Goal: Task Accomplishment & Management: Complete application form

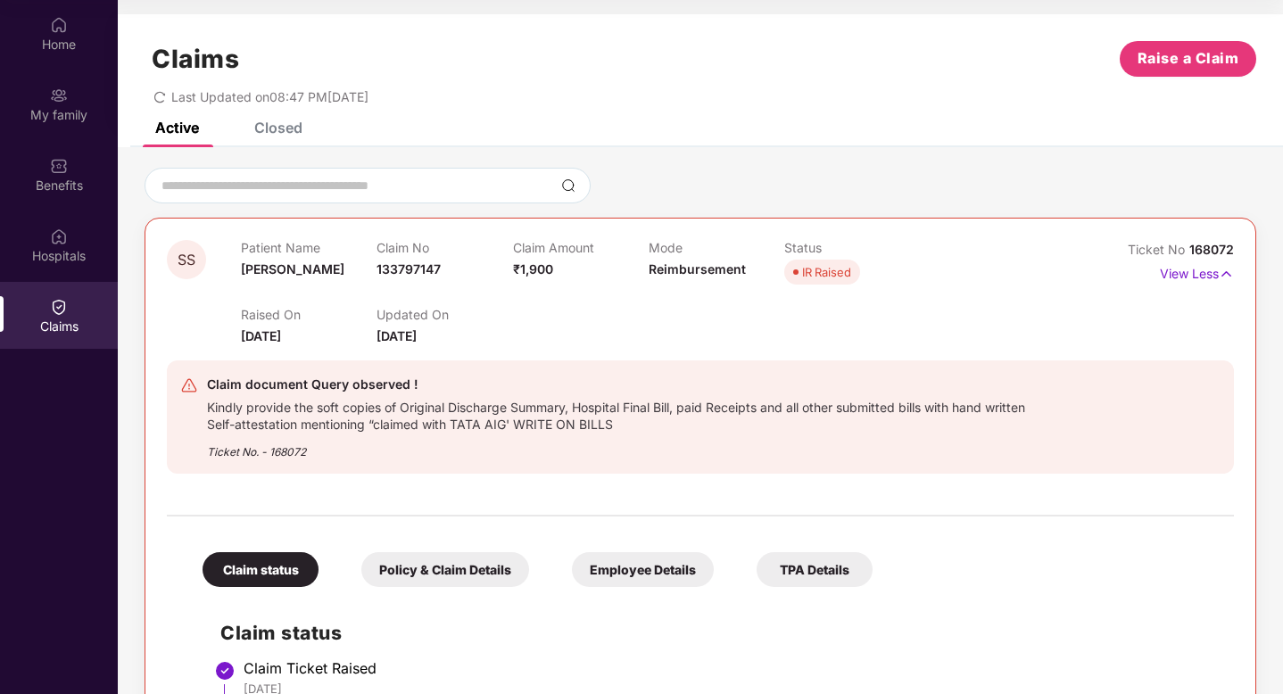
click at [1194, 70] on span "Raise a Claim" at bounding box center [1189, 58] width 102 height 22
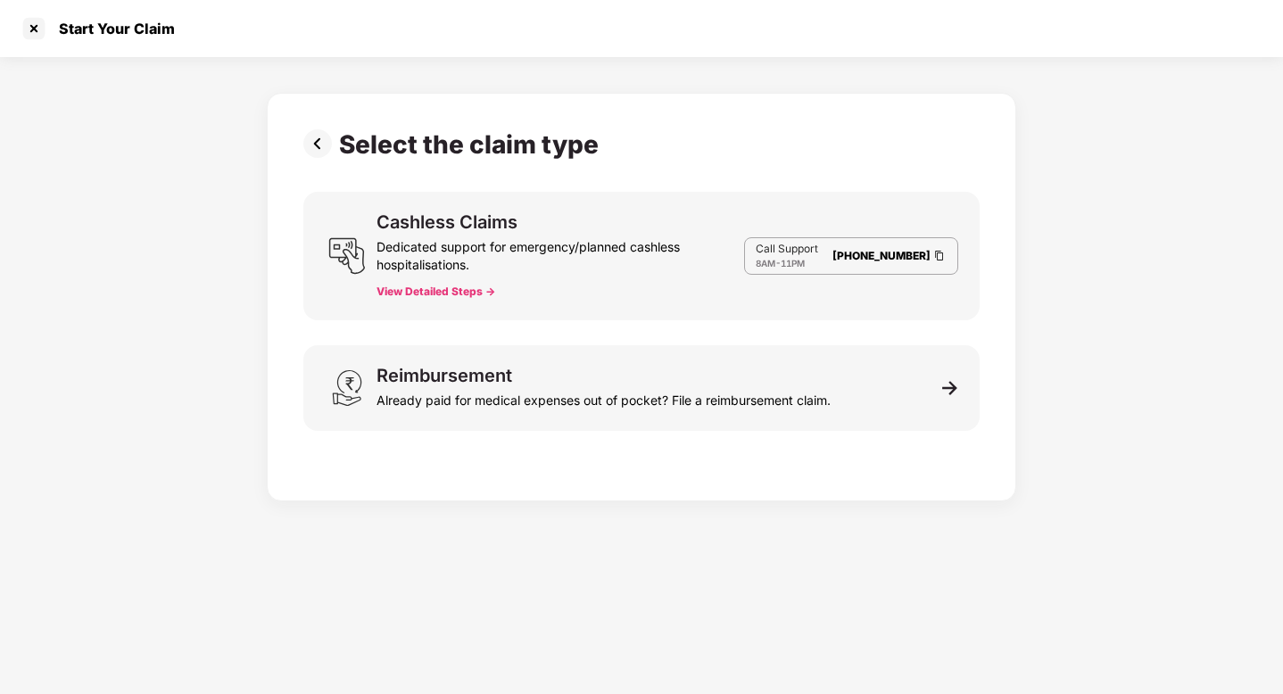
click at [654, 342] on div "Select the claim type Cashless Claims Dedicated support for emergency/planned c…" at bounding box center [641, 292] width 676 height 327
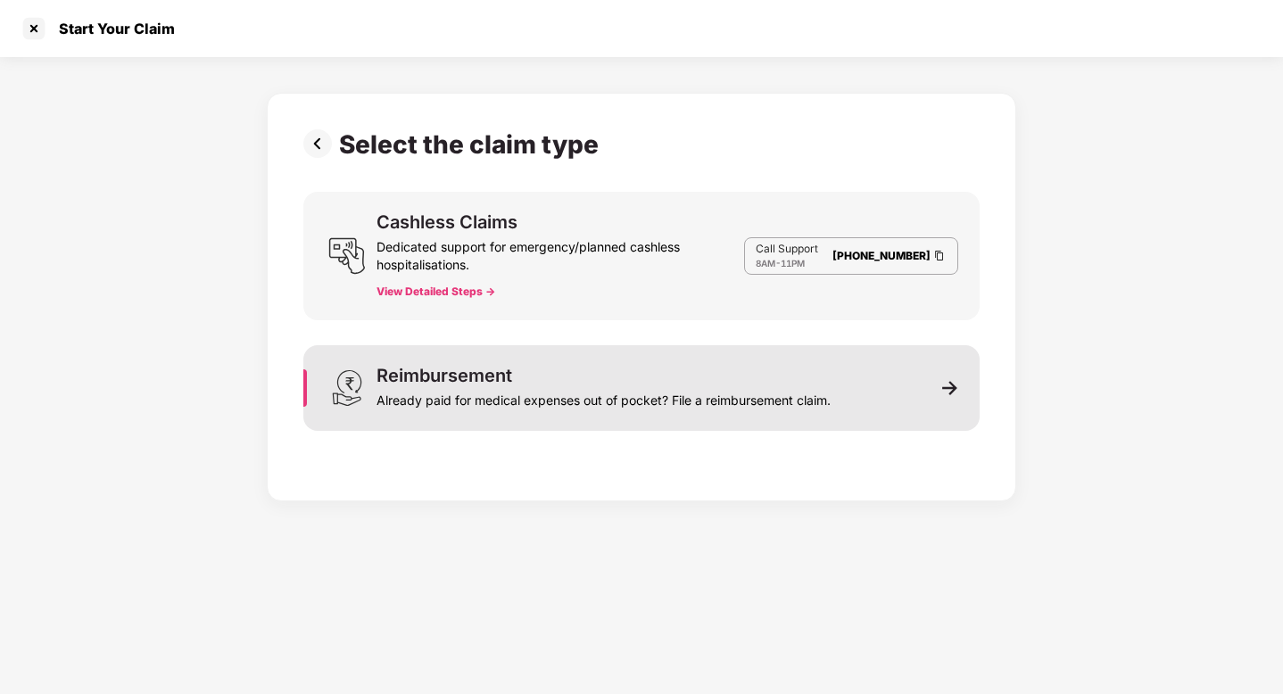
click at [641, 374] on div "Reimbursement Already paid for medical expenses out of pocket? File a reimburse…" at bounding box center [604, 388] width 454 height 43
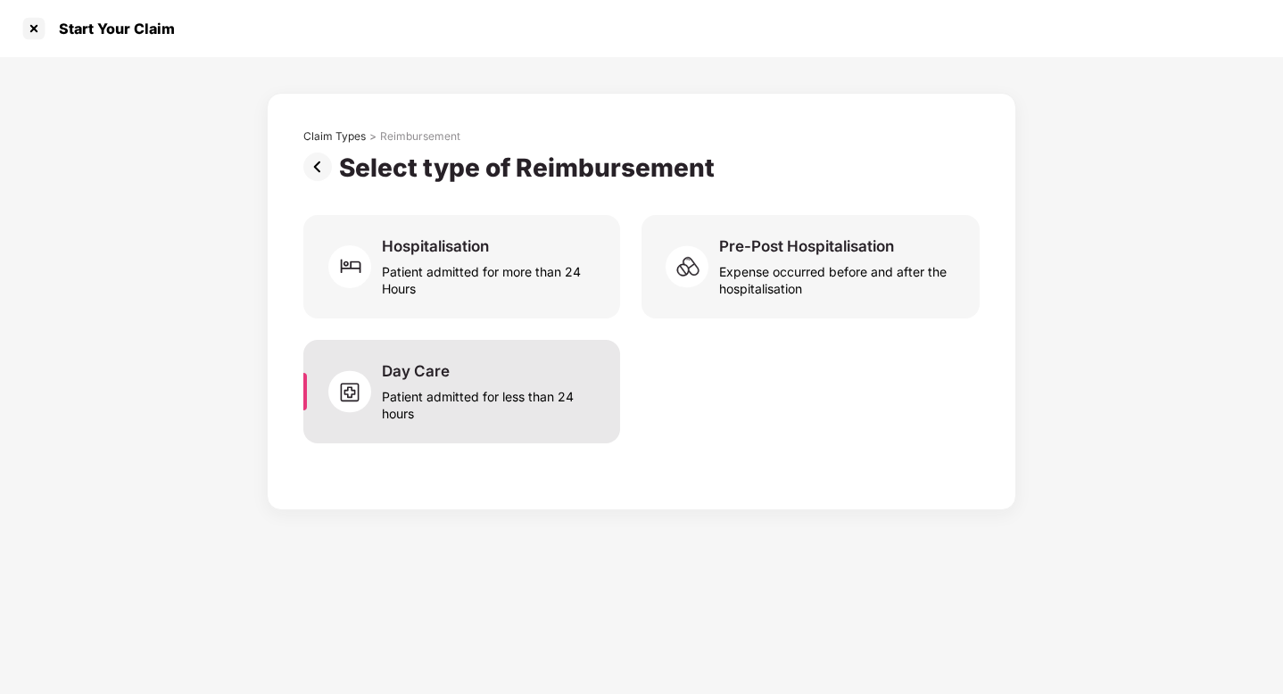
click at [484, 393] on div "Patient admitted for less than 24 hours" at bounding box center [490, 401] width 217 height 41
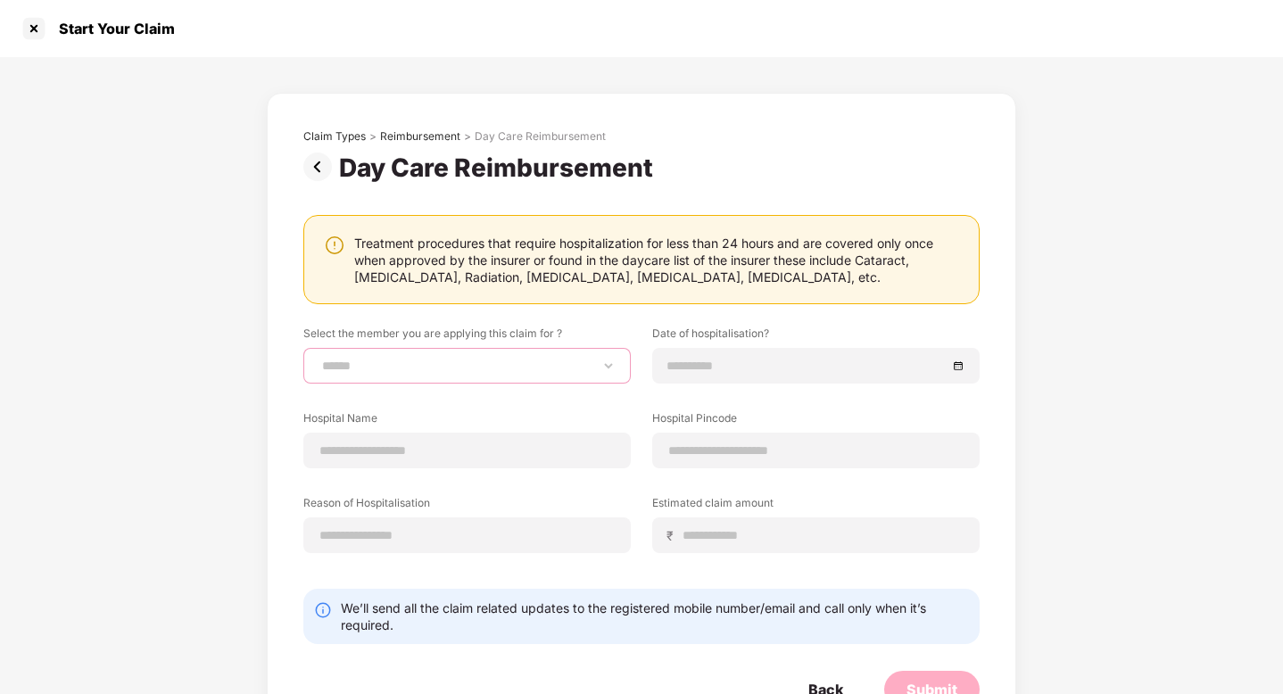
click at [451, 363] on select "**********" at bounding box center [467, 366] width 297 height 14
select select "**********"
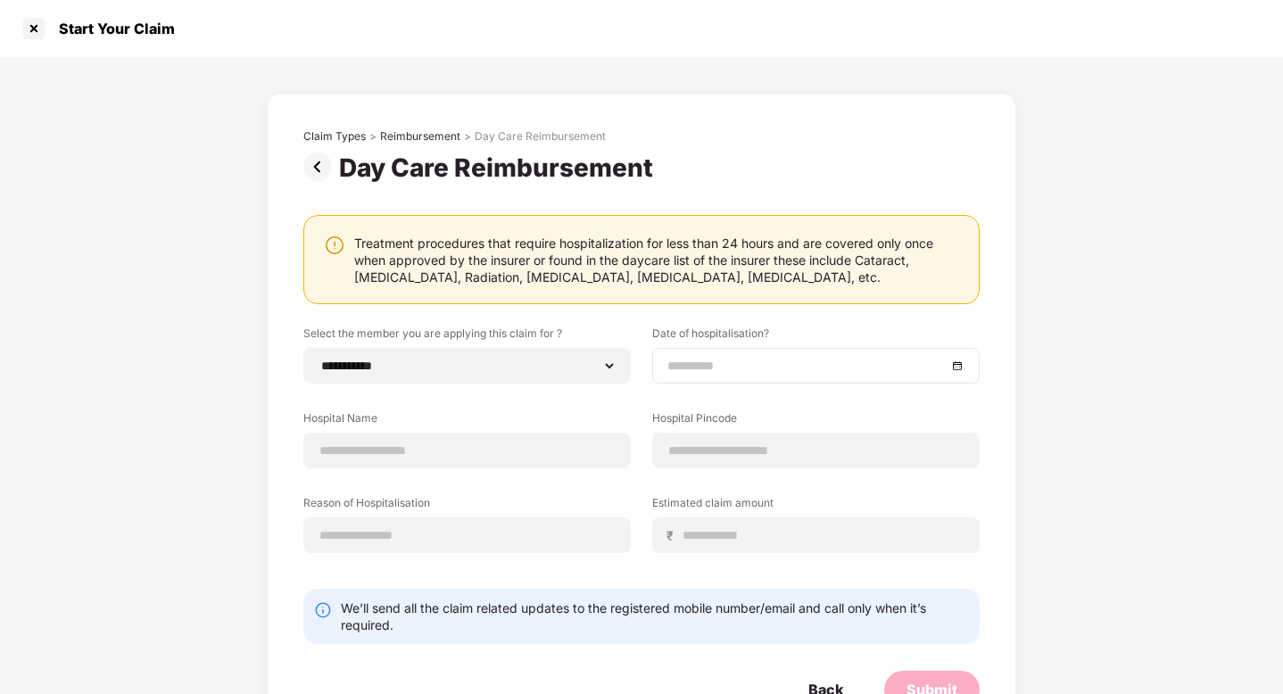
click at [679, 371] on input at bounding box center [806, 366] width 279 height 20
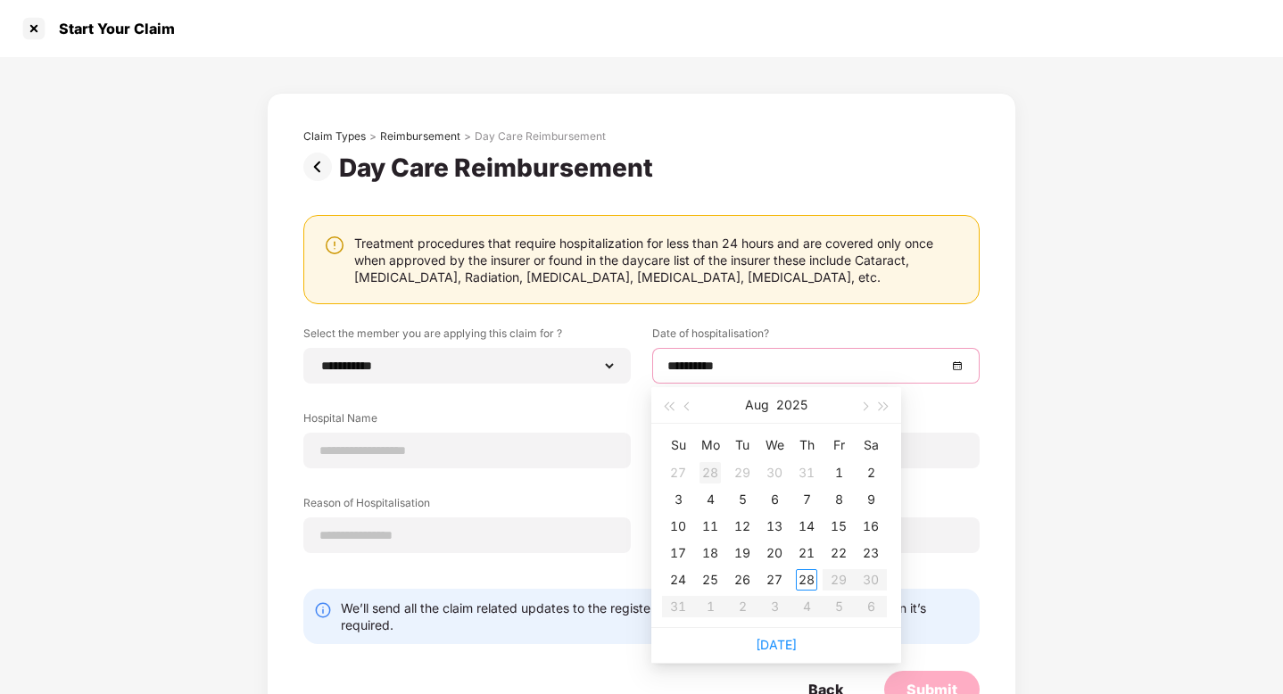
type input "**********"
click at [687, 407] on span "button" at bounding box center [688, 406] width 9 height 9
type input "**********"
click at [871, 550] on div "26" at bounding box center [870, 552] width 21 height 21
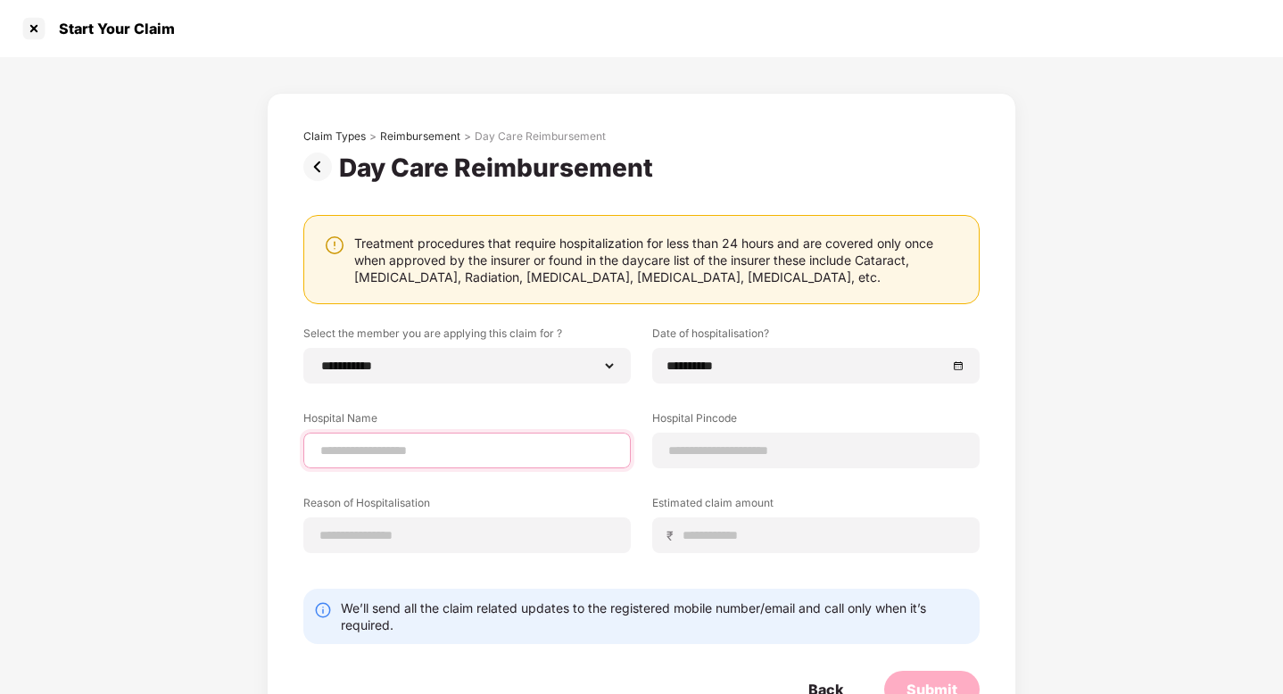
click at [477, 444] on input at bounding box center [467, 451] width 297 height 19
type input "**********"
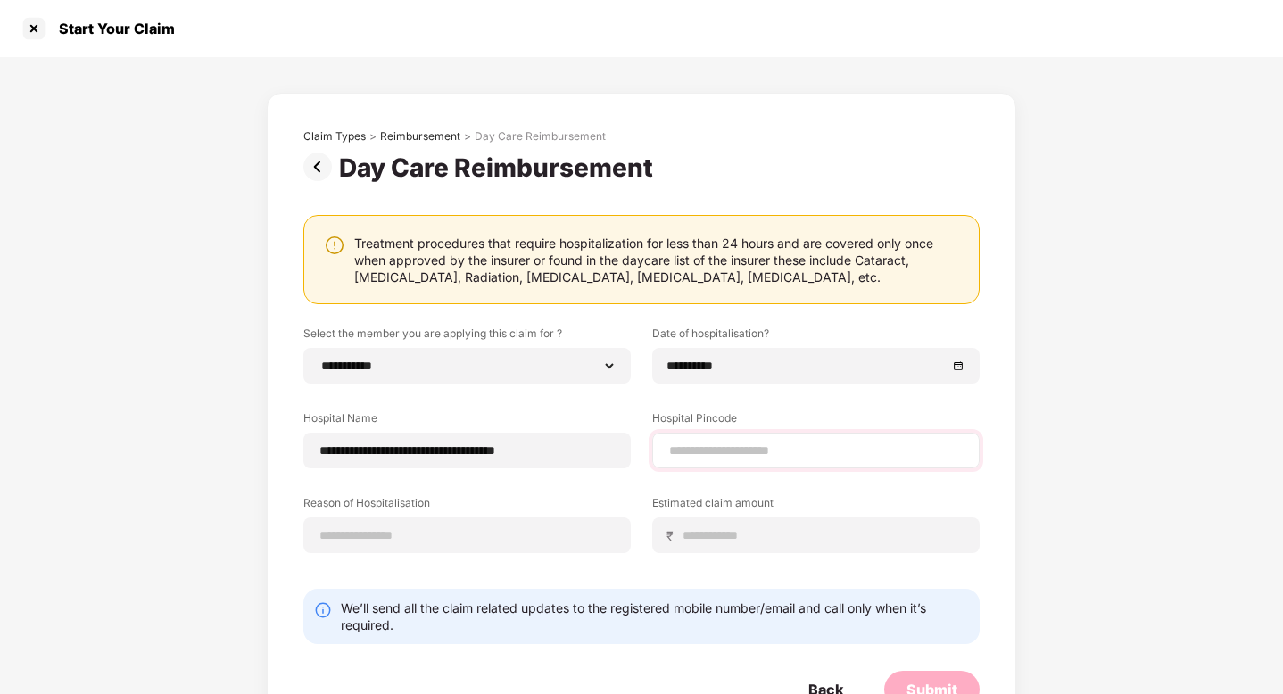
click at [721, 461] on div at bounding box center [815, 451] width 327 height 36
click at [700, 450] on input at bounding box center [815, 451] width 297 height 19
type input "******"
select select "*****"
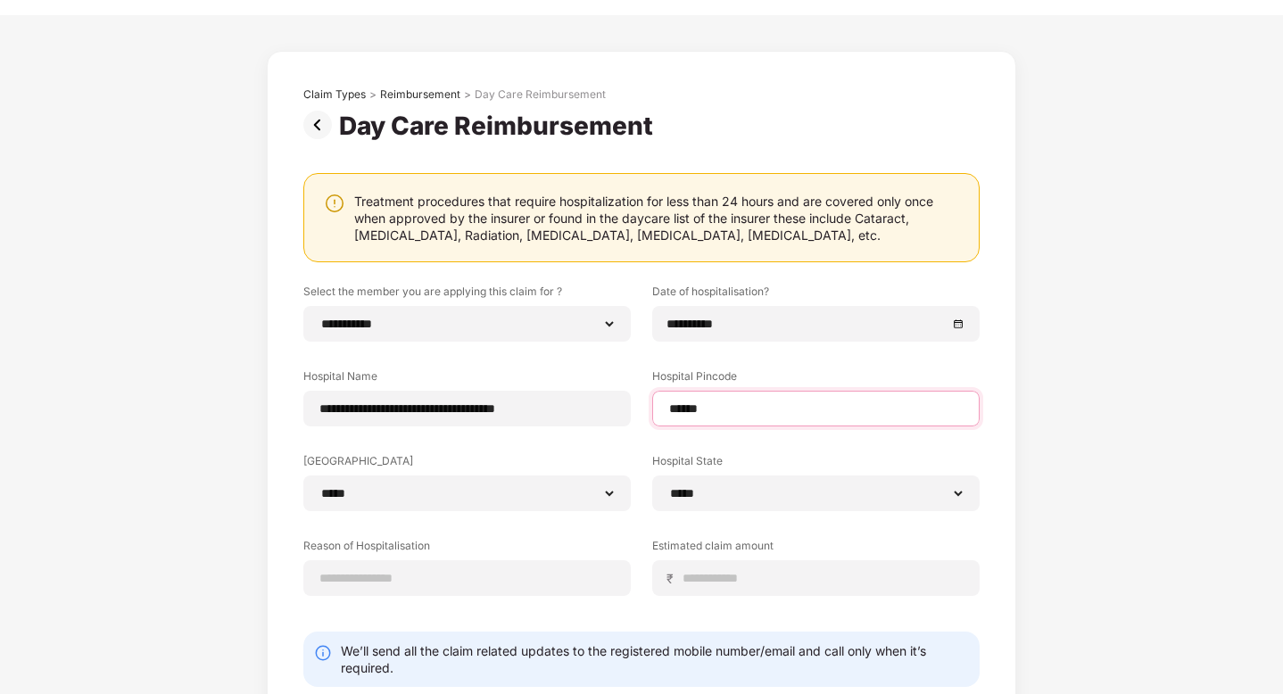
scroll to position [46, 0]
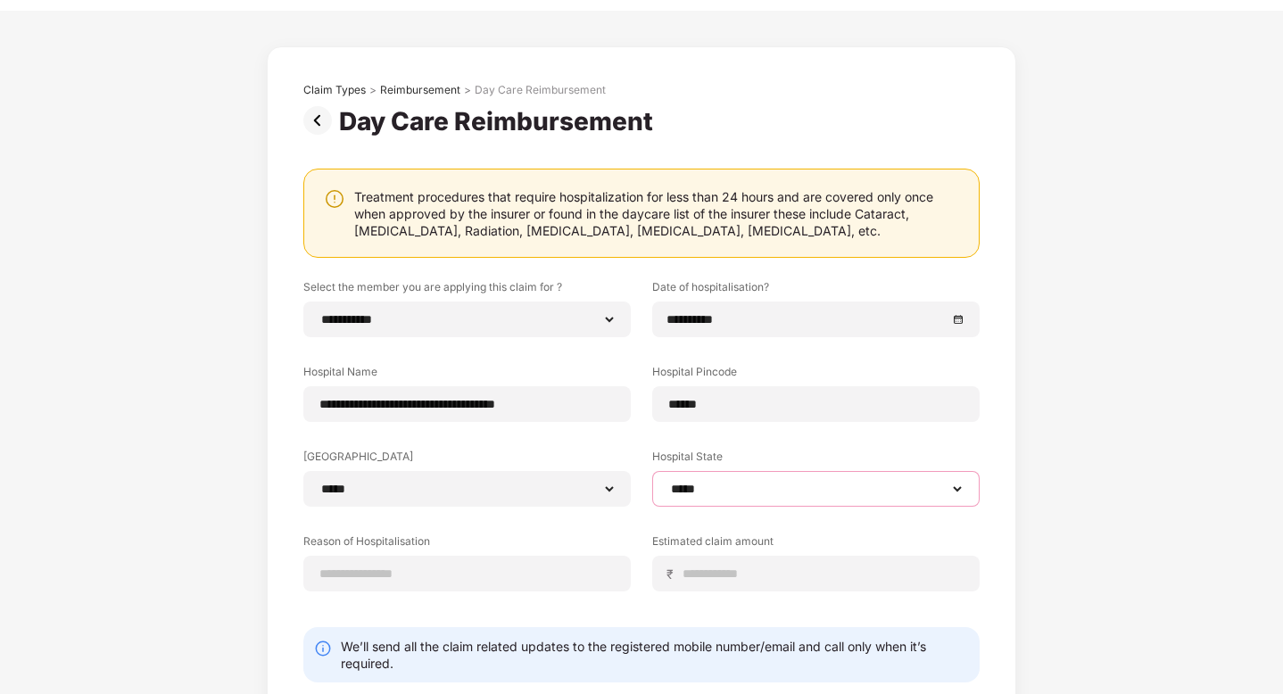
click at [715, 487] on select "**********" at bounding box center [815, 489] width 297 height 14
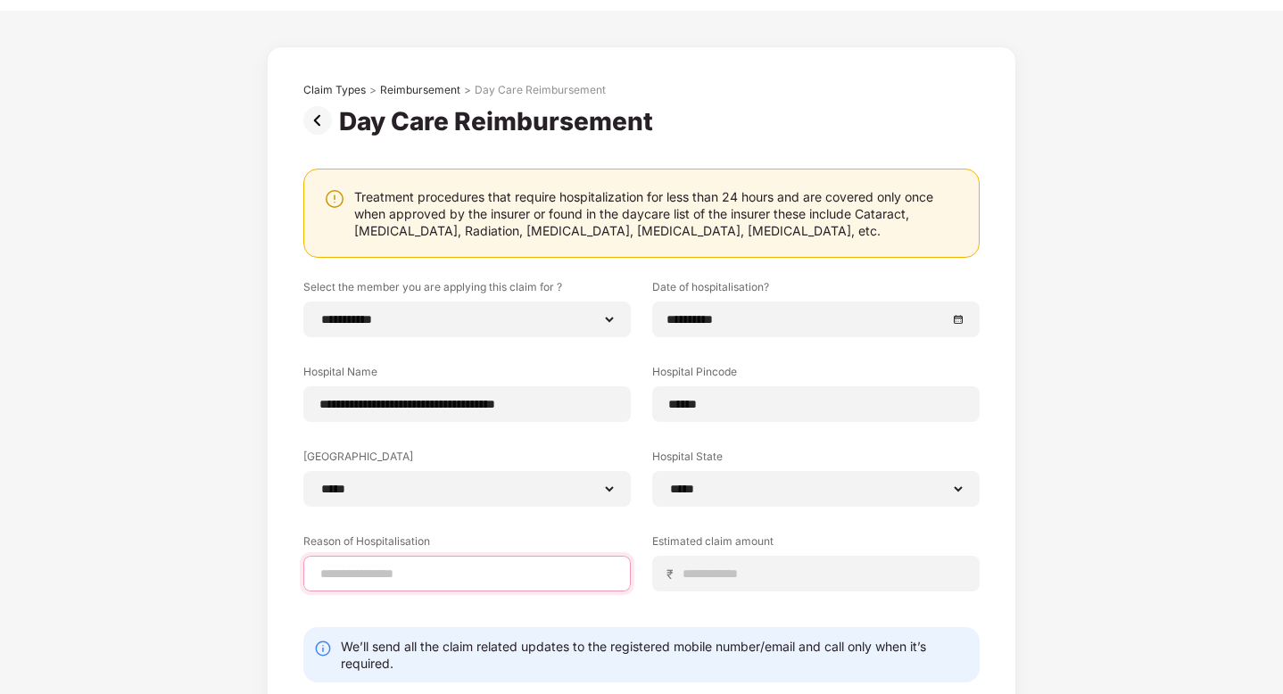
click at [501, 582] on input at bounding box center [467, 574] width 297 height 19
type input "********"
click at [637, 527] on div "**********" at bounding box center [641, 448] width 676 height 339
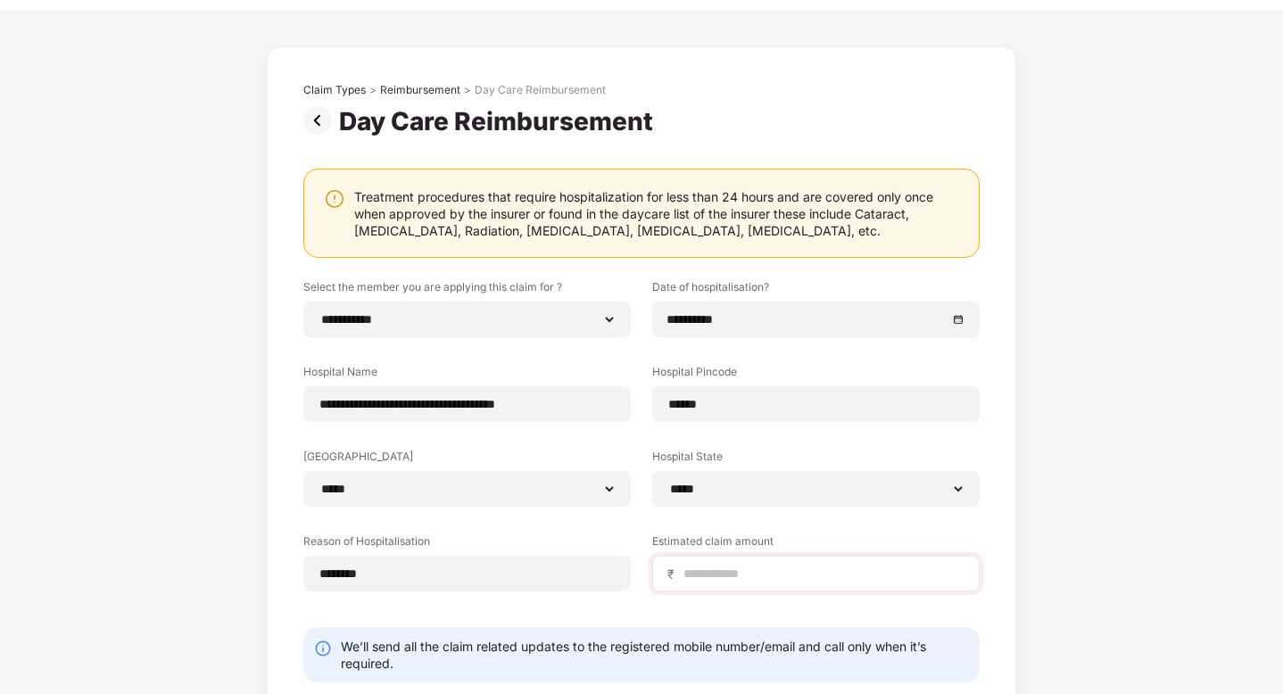
click at [720, 583] on div "₹" at bounding box center [815, 574] width 327 height 36
click at [716, 579] on input at bounding box center [823, 574] width 283 height 19
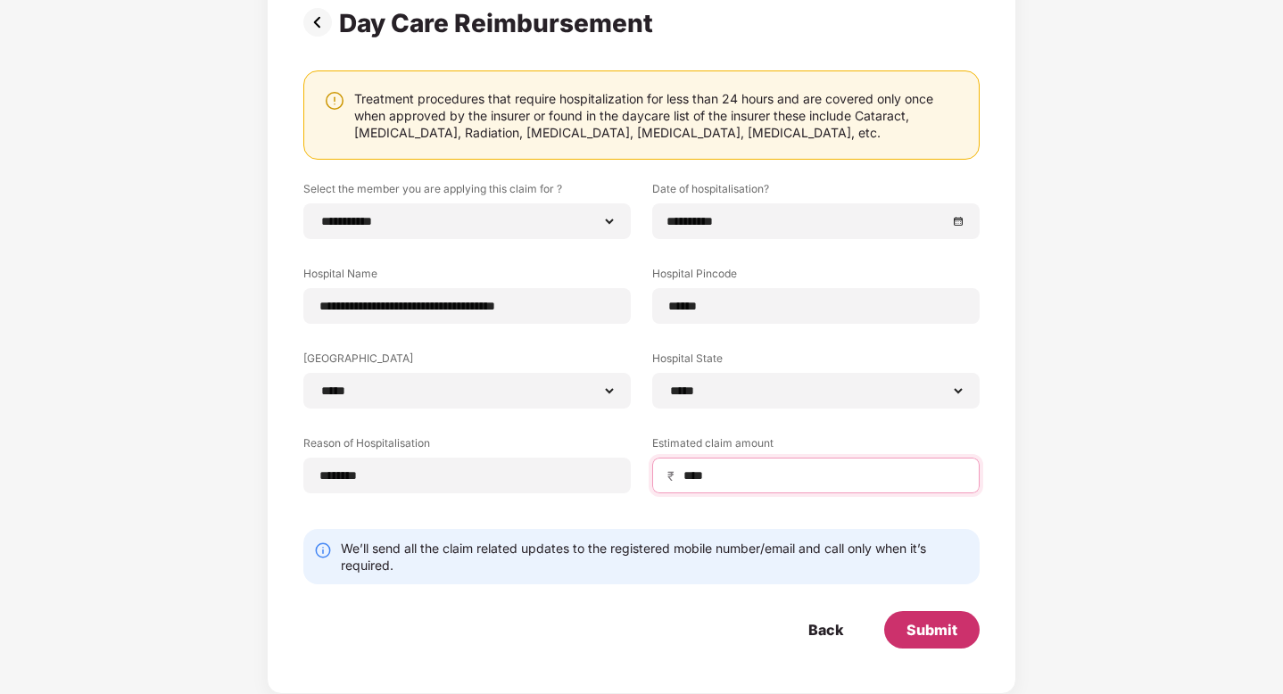
type input "****"
click at [900, 626] on div "Submit" at bounding box center [931, 629] width 95 height 37
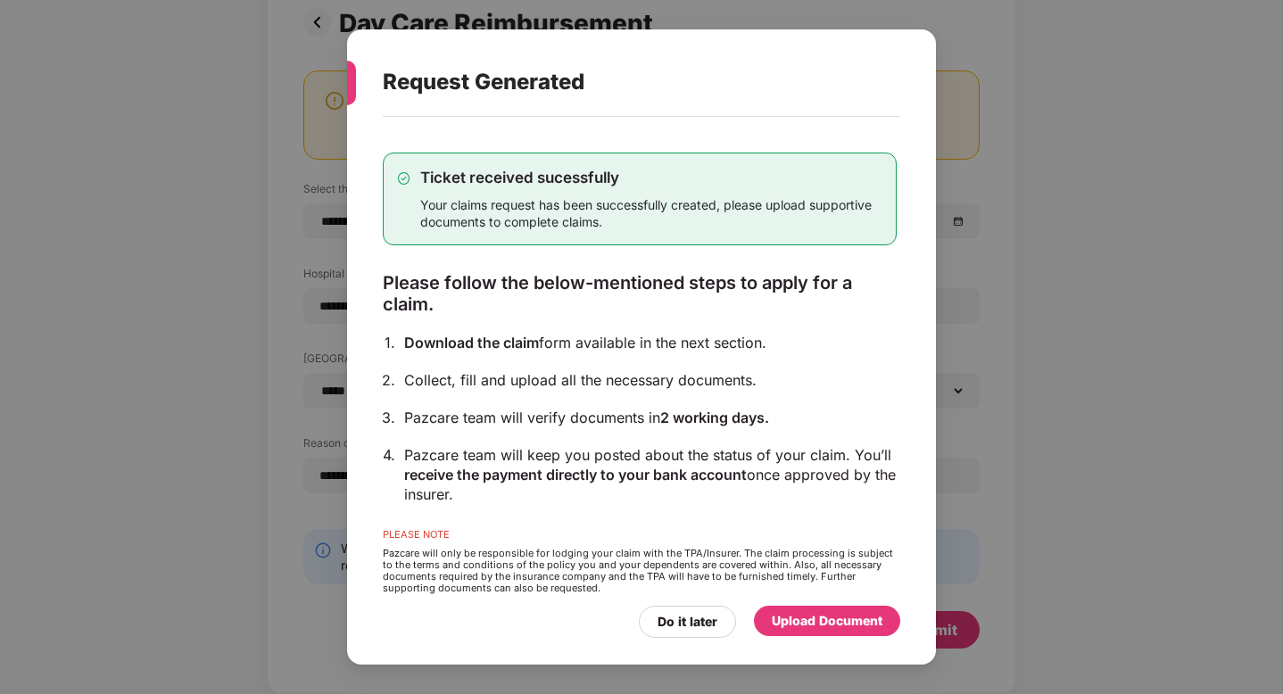
click at [805, 622] on div "Upload Document" at bounding box center [827, 621] width 111 height 20
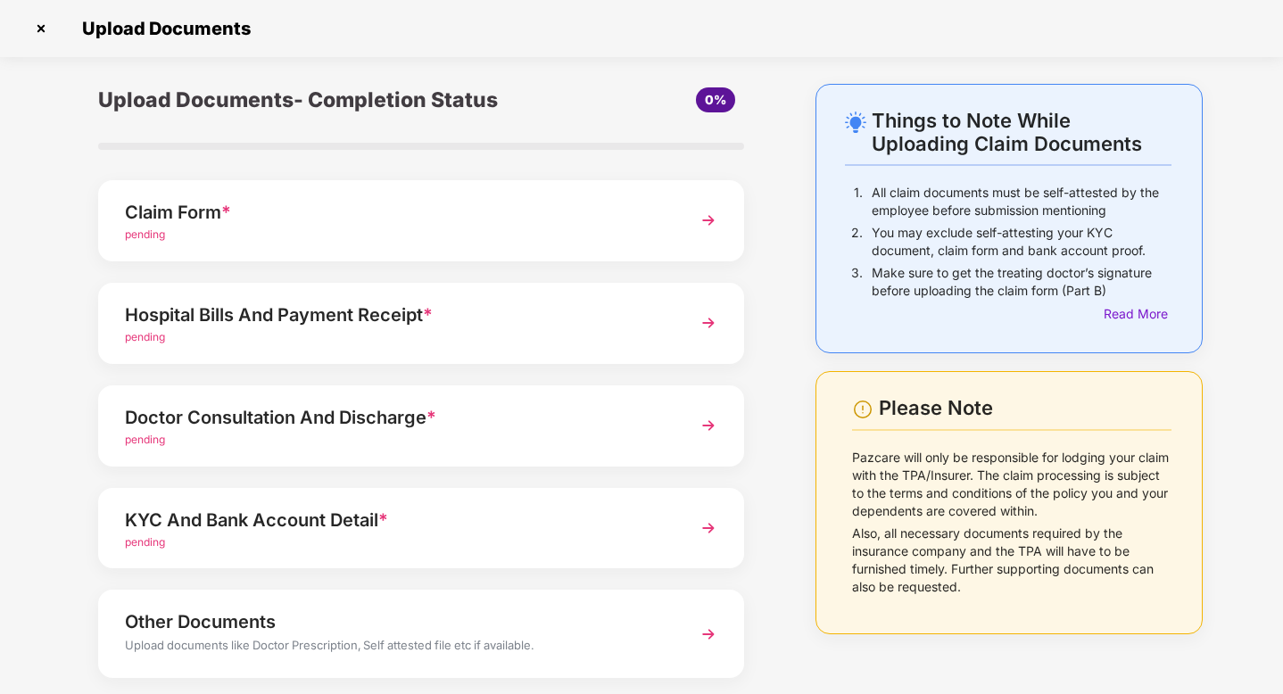
click at [557, 239] on div "pending" at bounding box center [396, 235] width 542 height 17
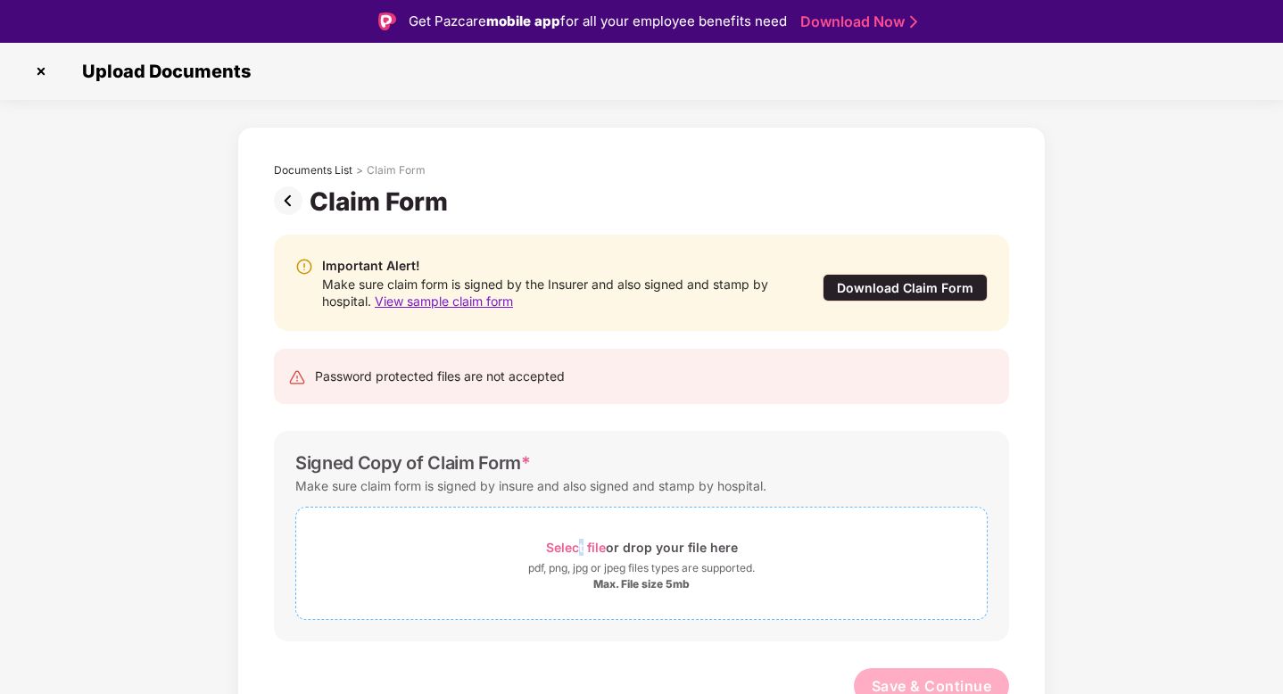
click at [582, 551] on span "Select file" at bounding box center [576, 547] width 60 height 15
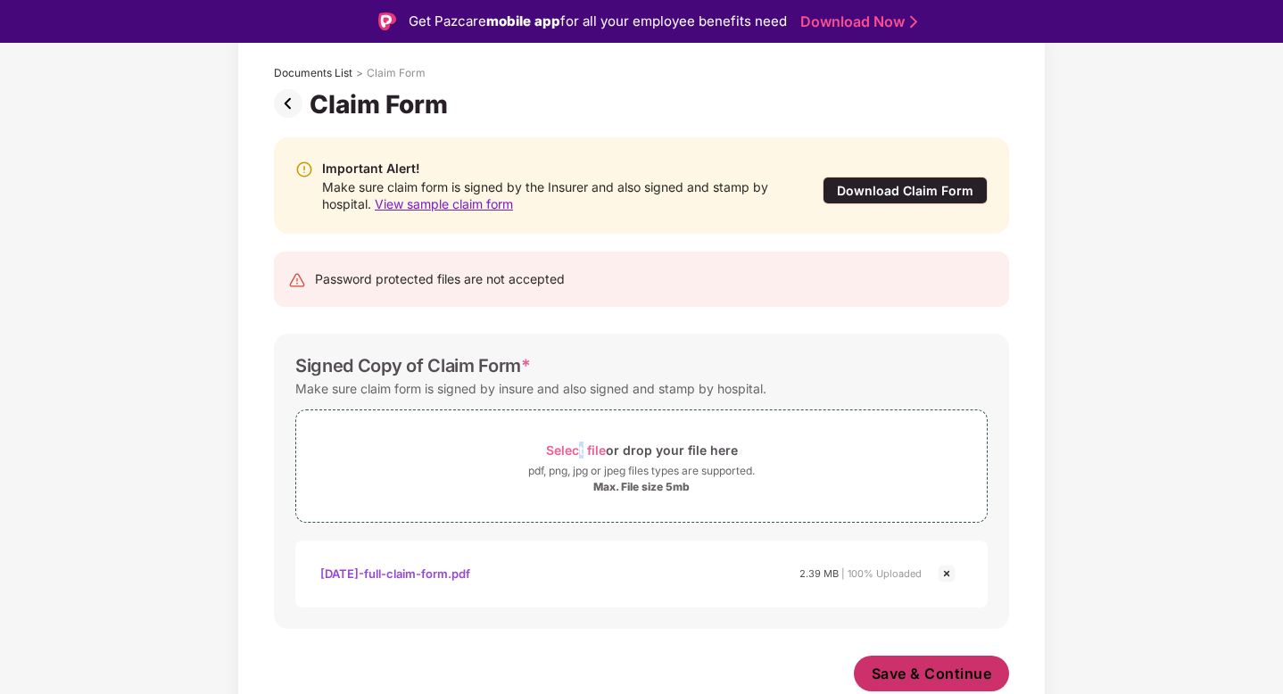
scroll to position [97, 0]
click at [927, 672] on span "Save & Continue" at bounding box center [932, 674] width 120 height 20
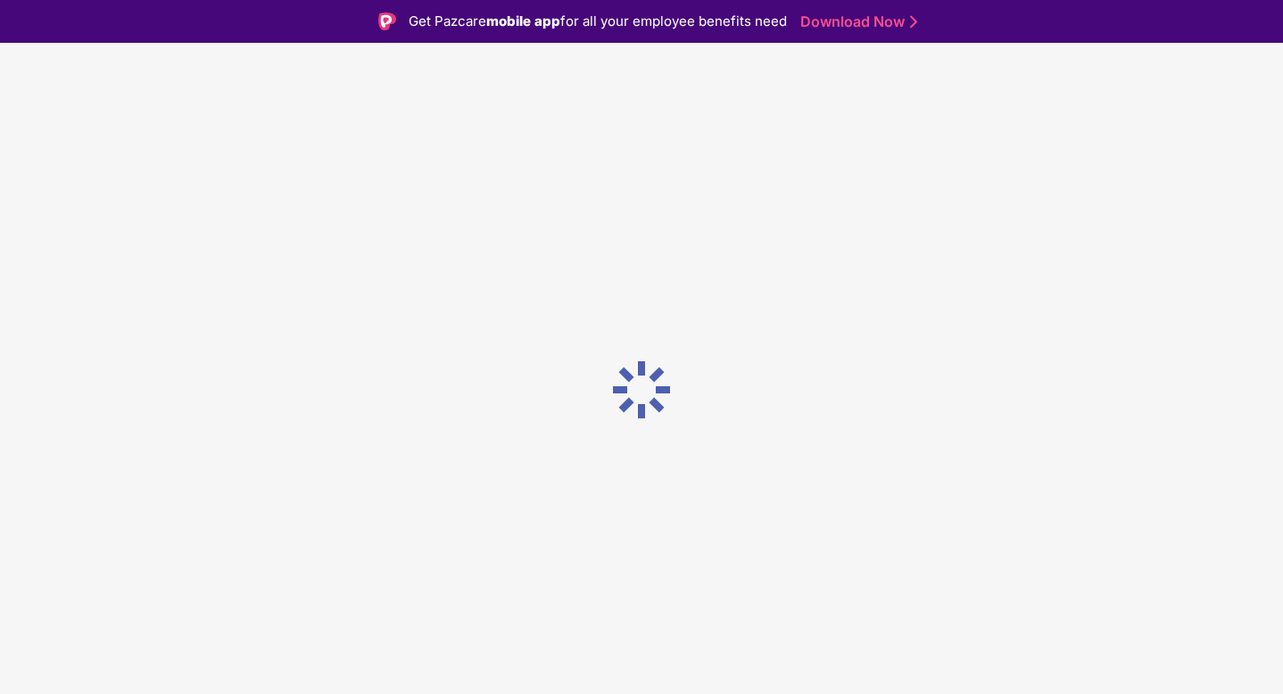
scroll to position [0, 0]
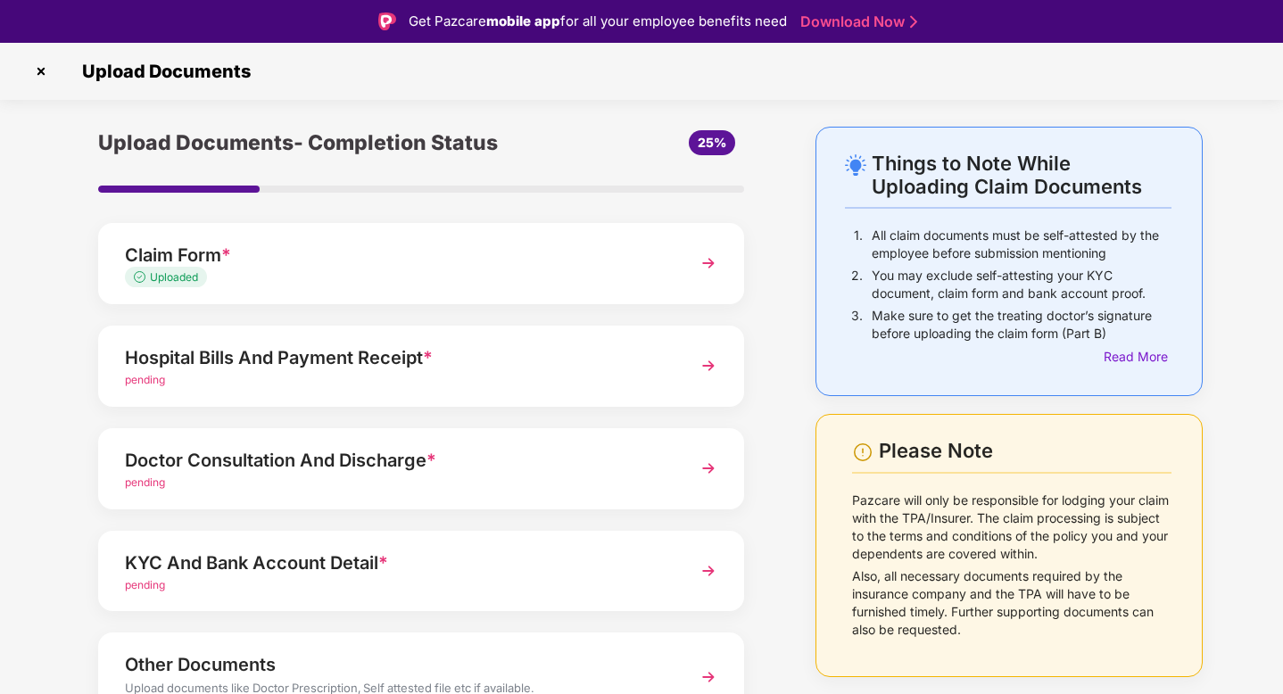
click at [427, 375] on div "pending" at bounding box center [396, 380] width 542 height 17
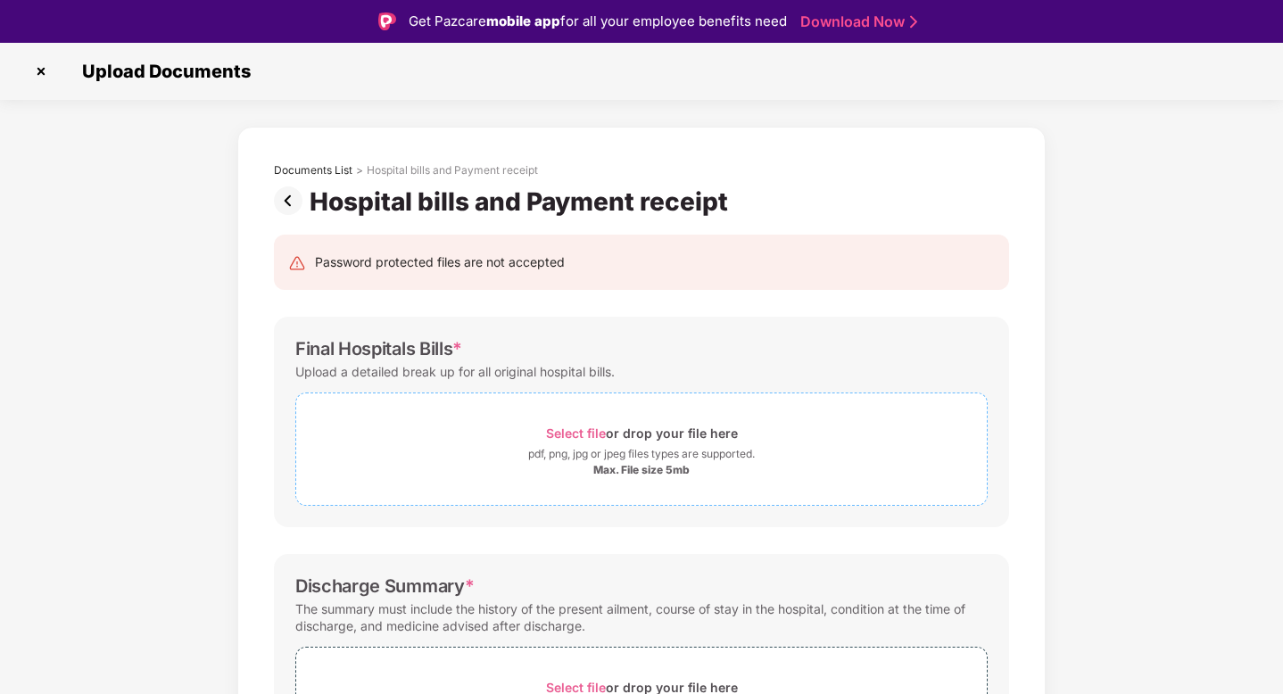
click at [581, 424] on div "Select file or drop your file here" at bounding box center [642, 433] width 192 height 24
click at [534, 449] on div "pdf, png, jpg or jpeg files types are supported." at bounding box center [641, 454] width 227 height 18
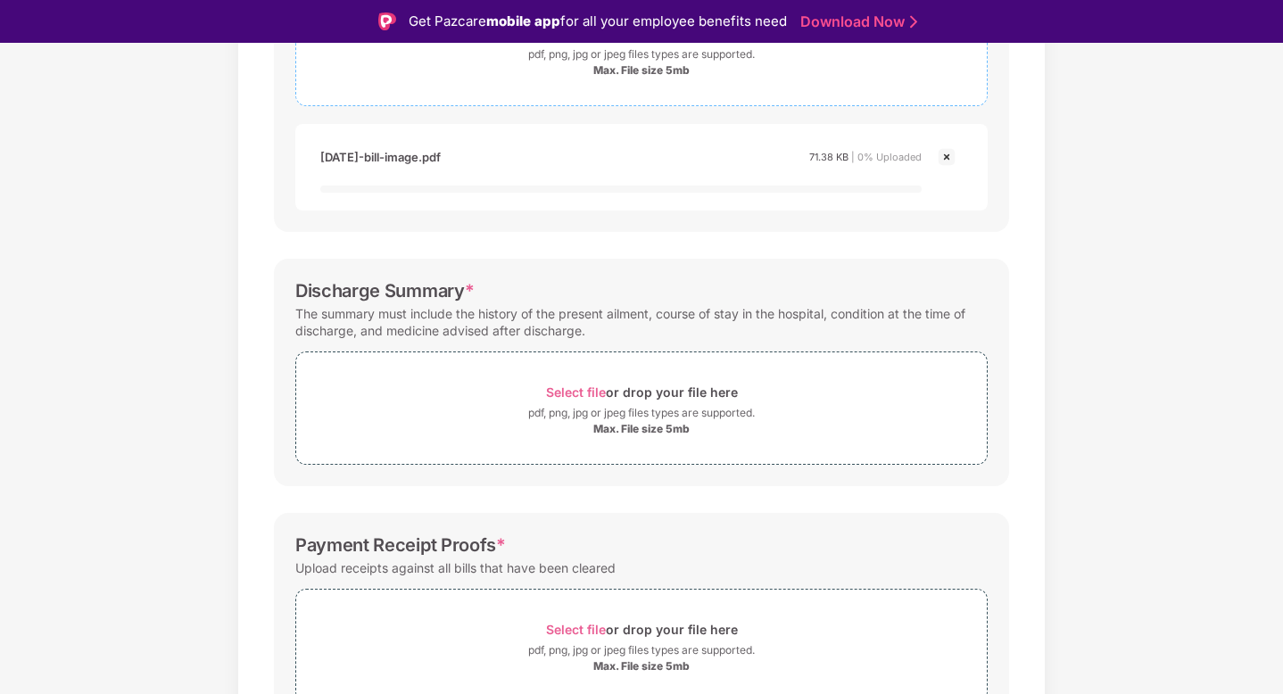
scroll to position [421, 0]
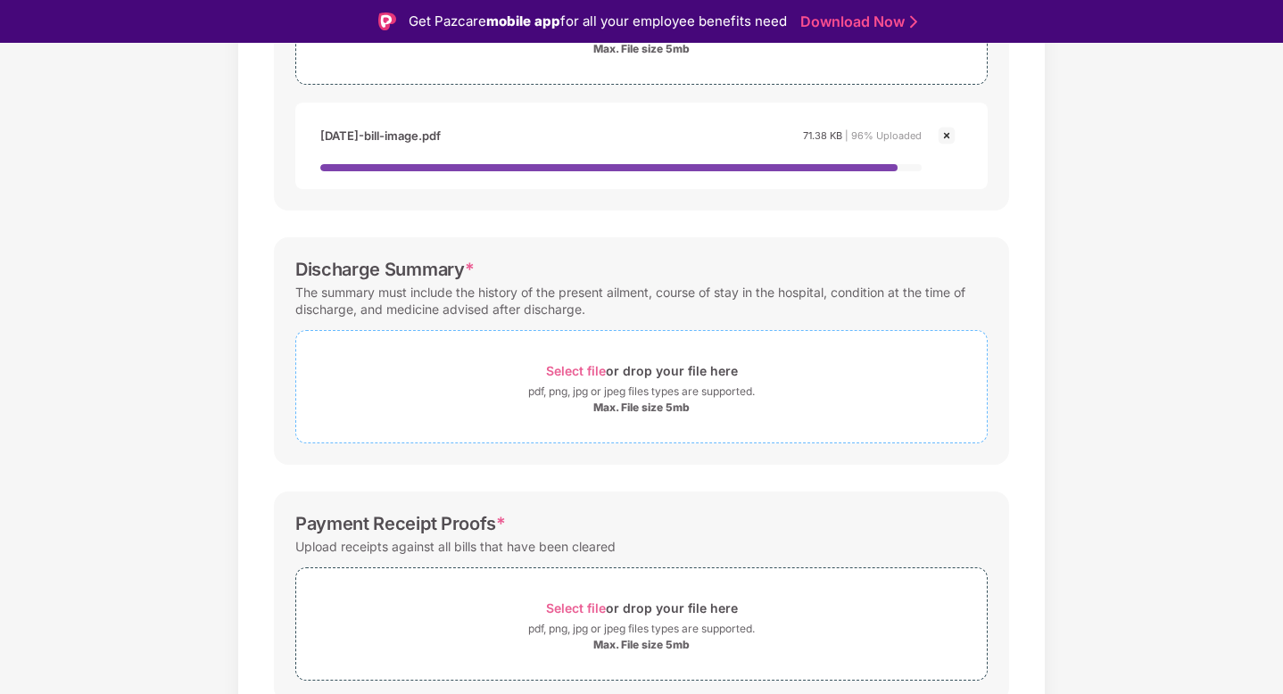
click at [577, 361] on div "Select file or drop your file here" at bounding box center [642, 371] width 192 height 24
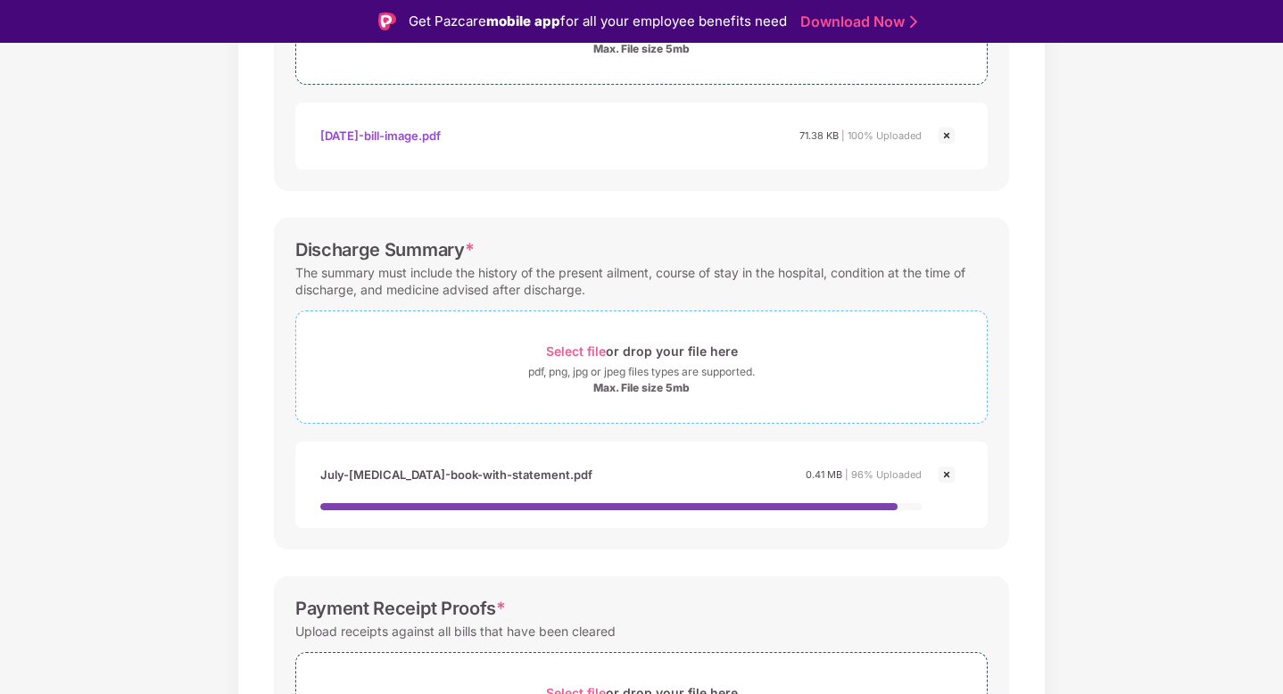
click at [574, 360] on div "Select file or drop your file here" at bounding box center [642, 351] width 192 height 24
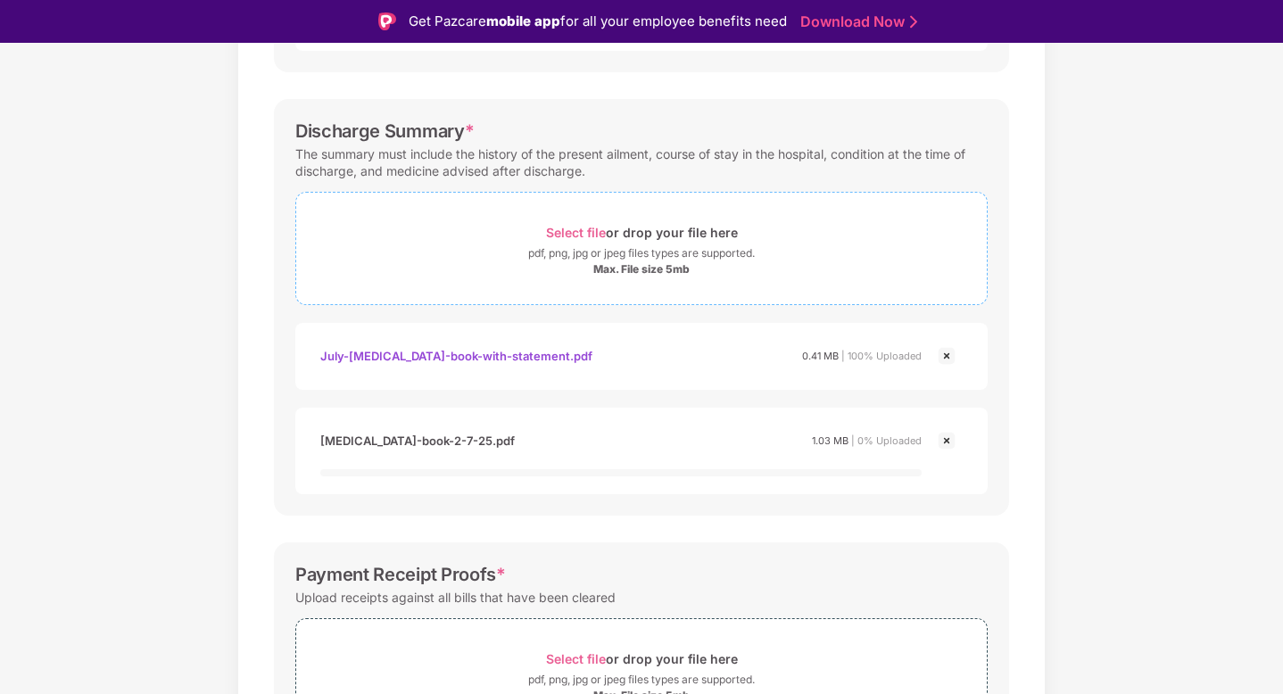
scroll to position [664, 0]
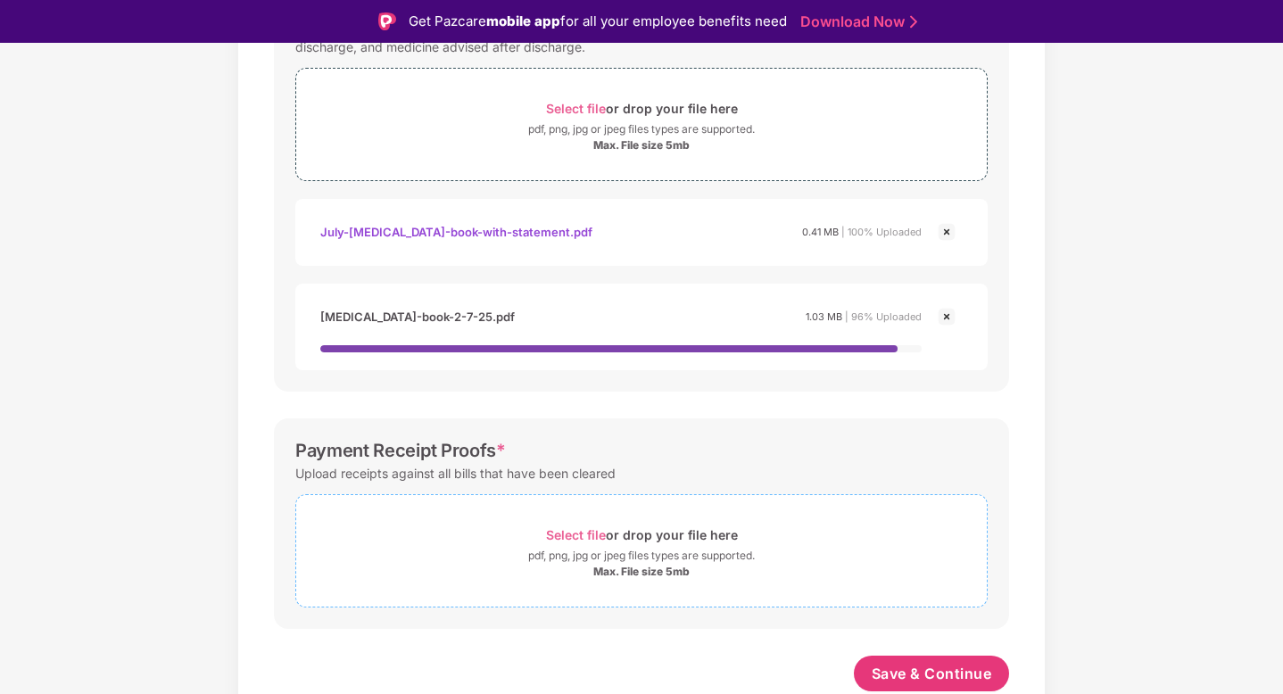
click at [592, 530] on span "Select file" at bounding box center [576, 534] width 60 height 15
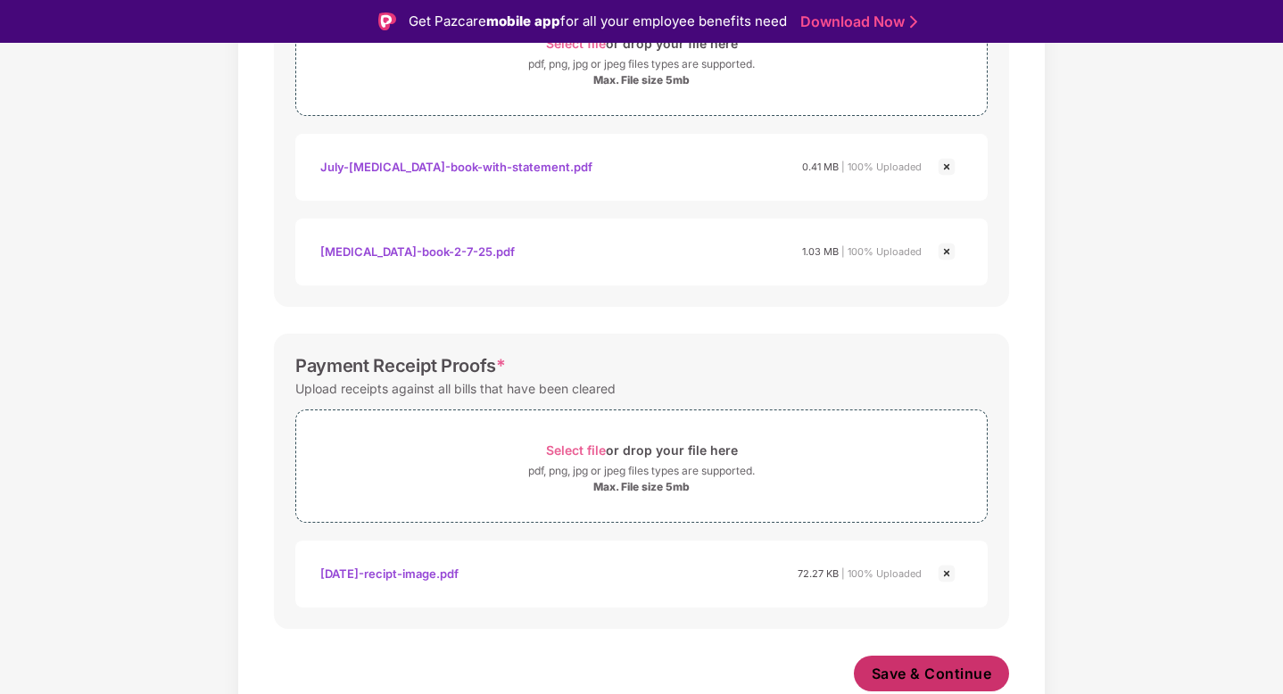
scroll to position [729, 0]
click at [945, 573] on img at bounding box center [946, 573] width 21 height 21
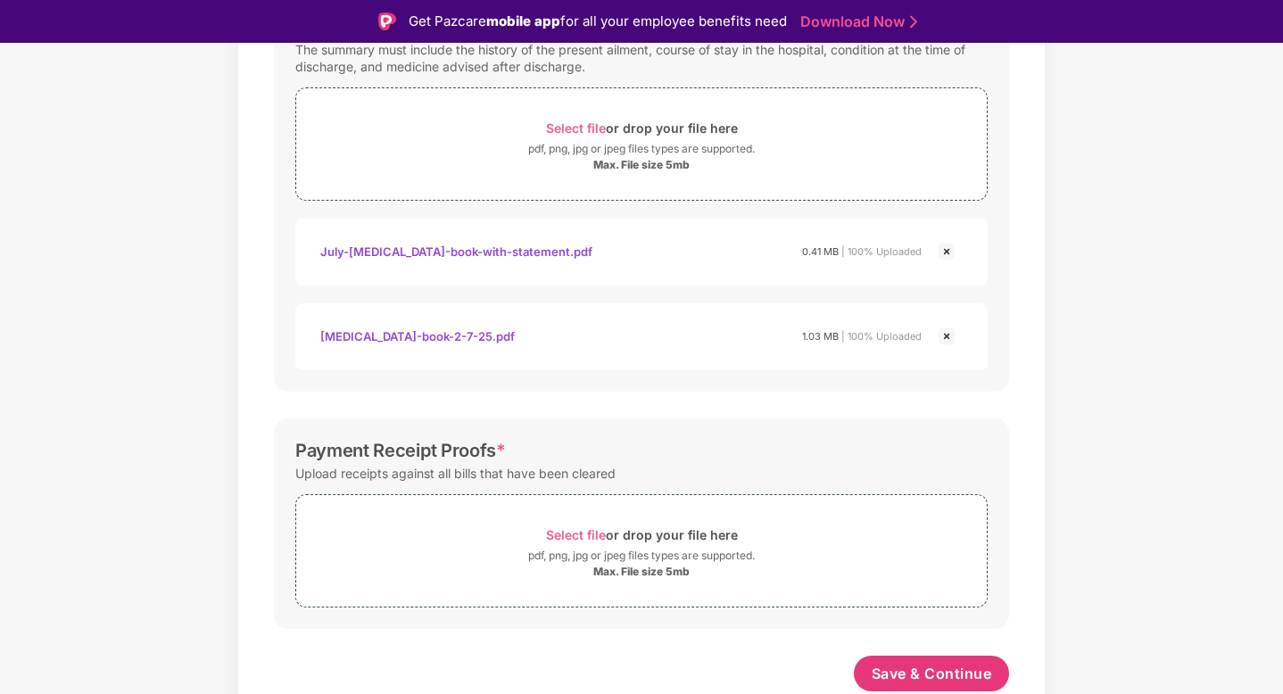
scroll to position [644, 0]
click at [584, 531] on span "Select file" at bounding box center [576, 534] width 60 height 15
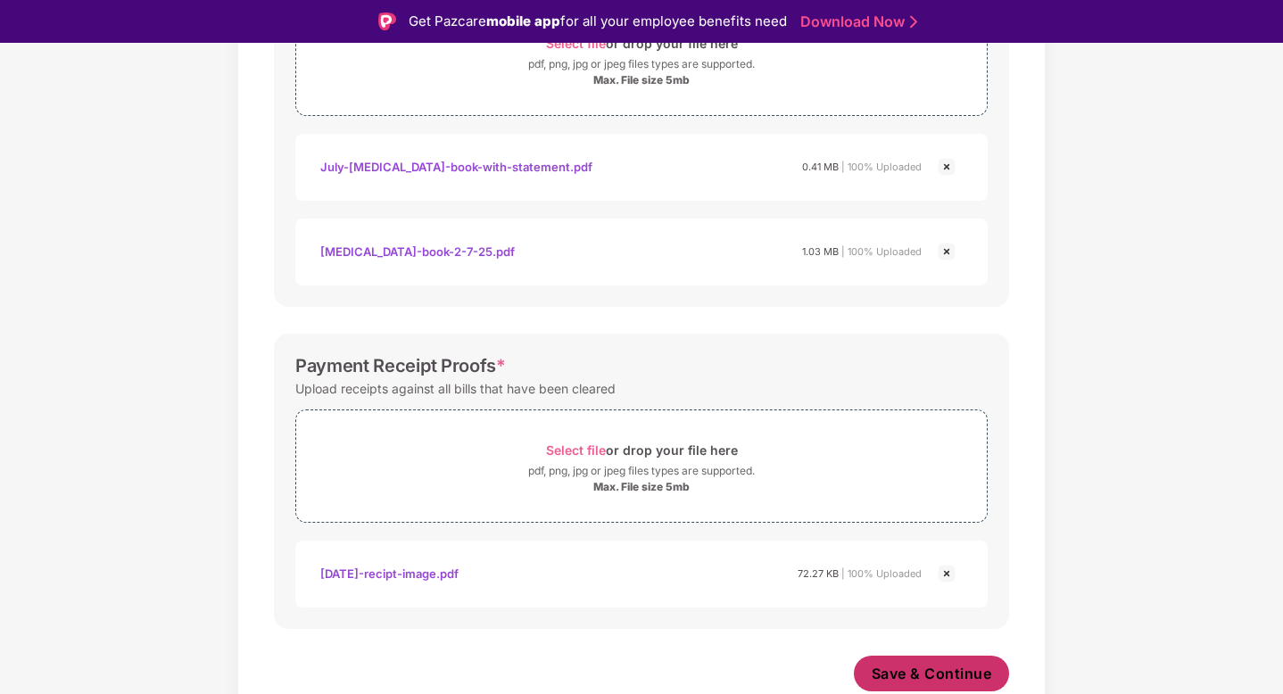
scroll to position [729, 0]
click at [904, 677] on span "Save & Continue" at bounding box center [932, 674] width 120 height 20
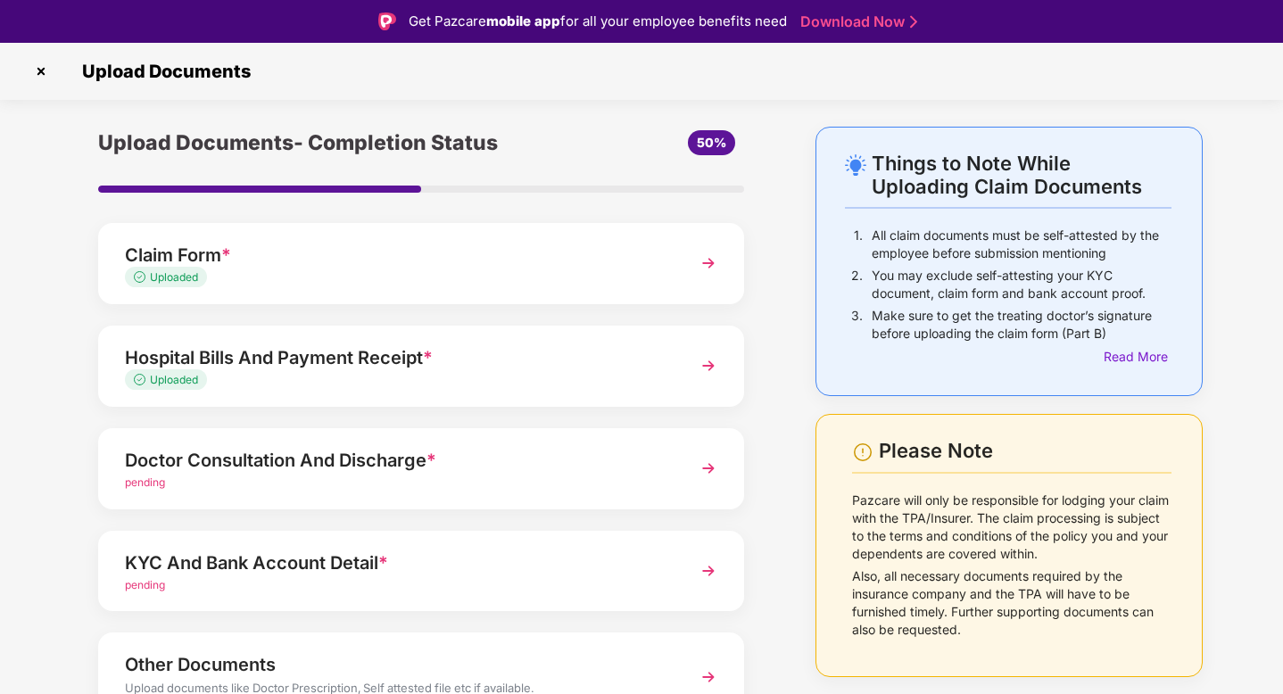
click at [327, 459] on div "Doctor Consultation And Discharge *" at bounding box center [396, 460] width 542 height 29
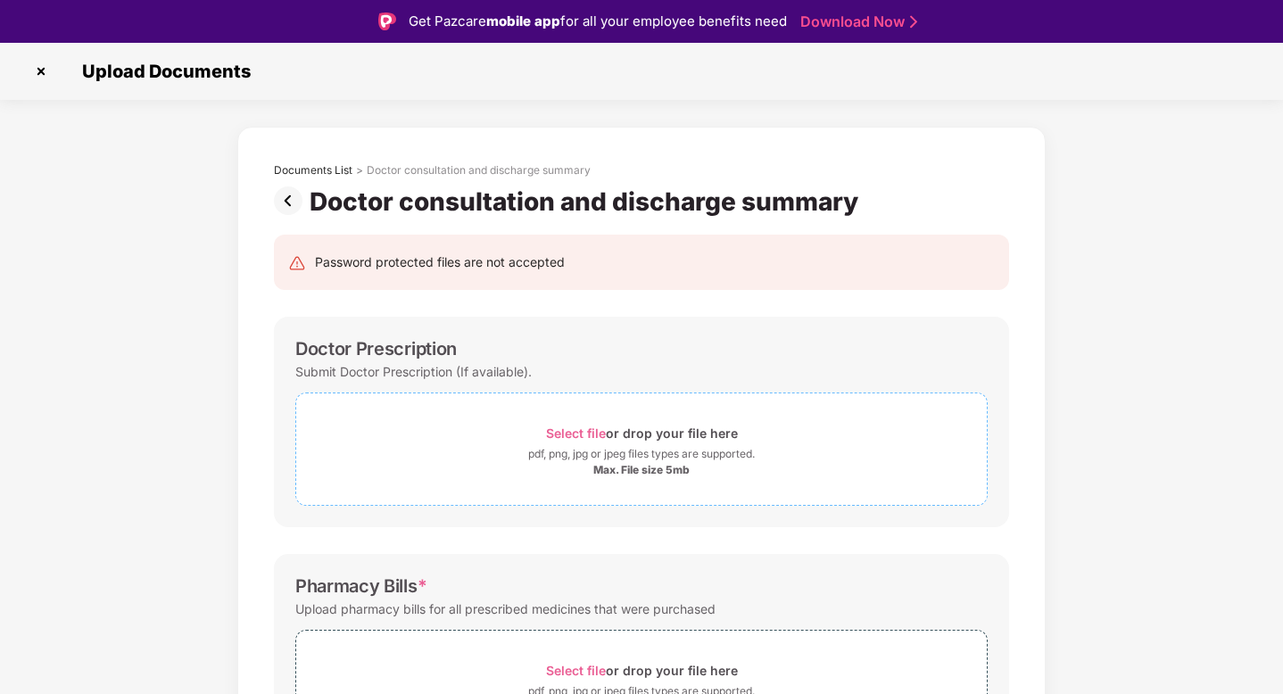
click at [498, 430] on div "Select file or drop your file here" at bounding box center [641, 433] width 691 height 24
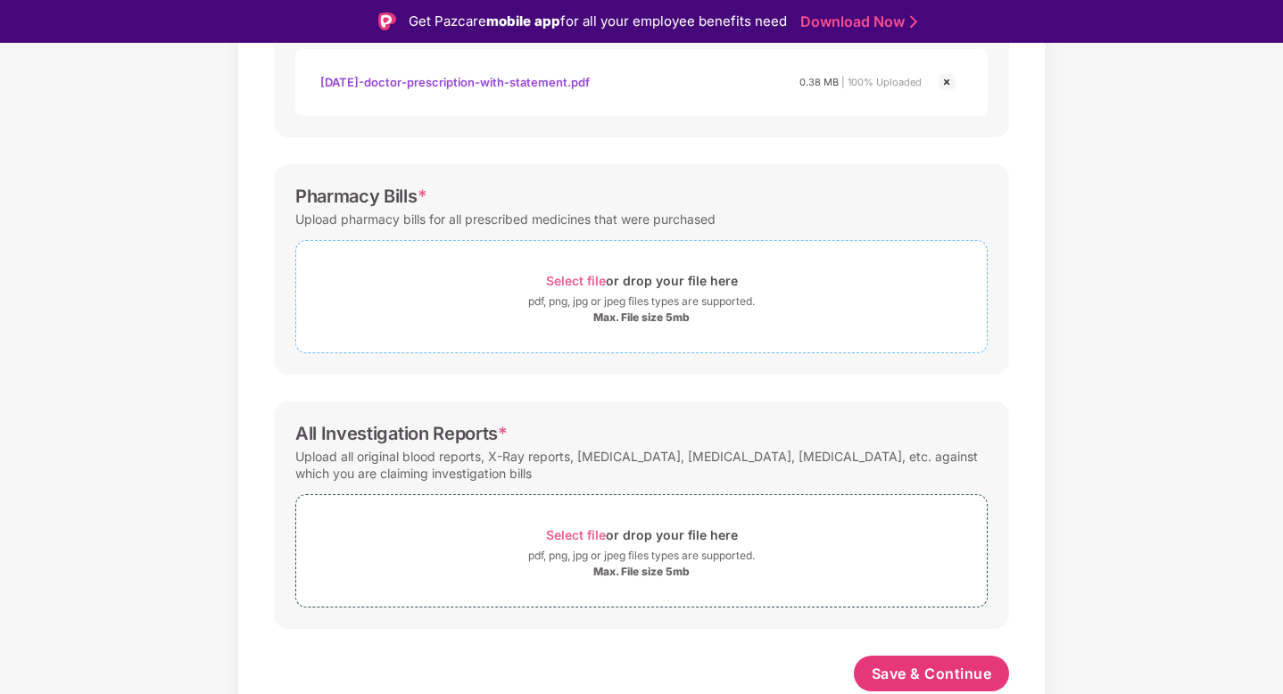
click at [580, 274] on span "Select file" at bounding box center [576, 280] width 60 height 15
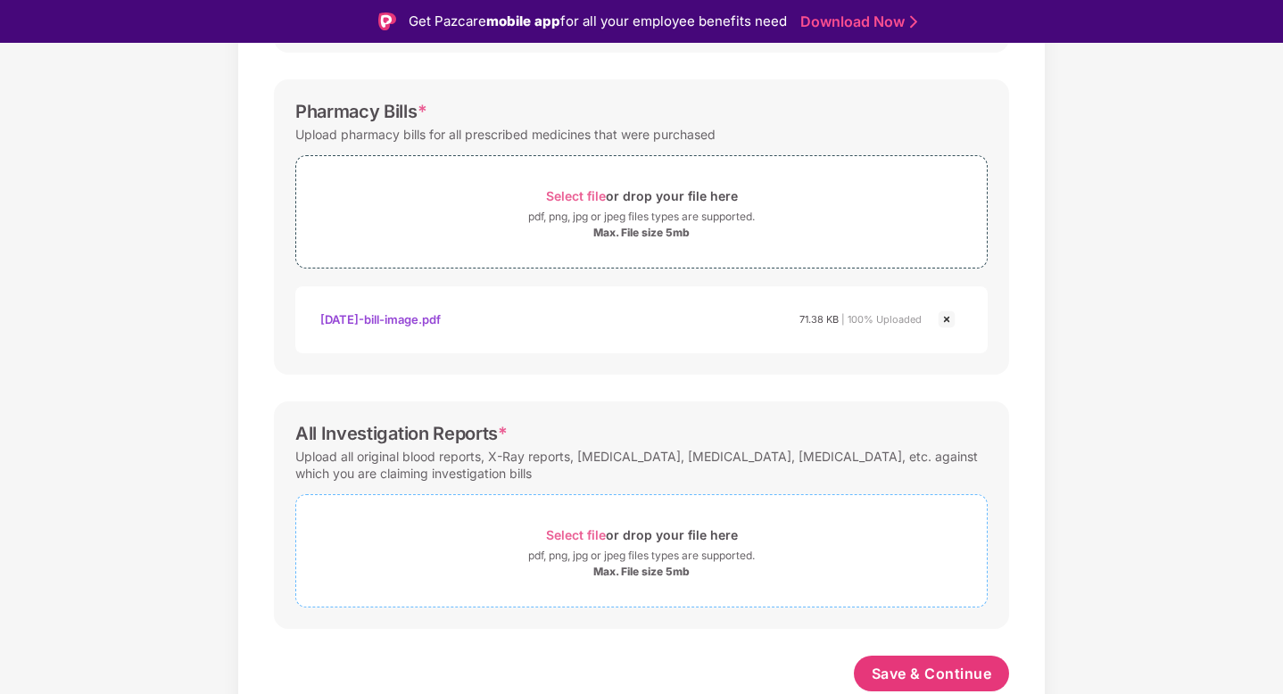
click at [704, 533] on div "Select file or drop your file here" at bounding box center [642, 535] width 192 height 24
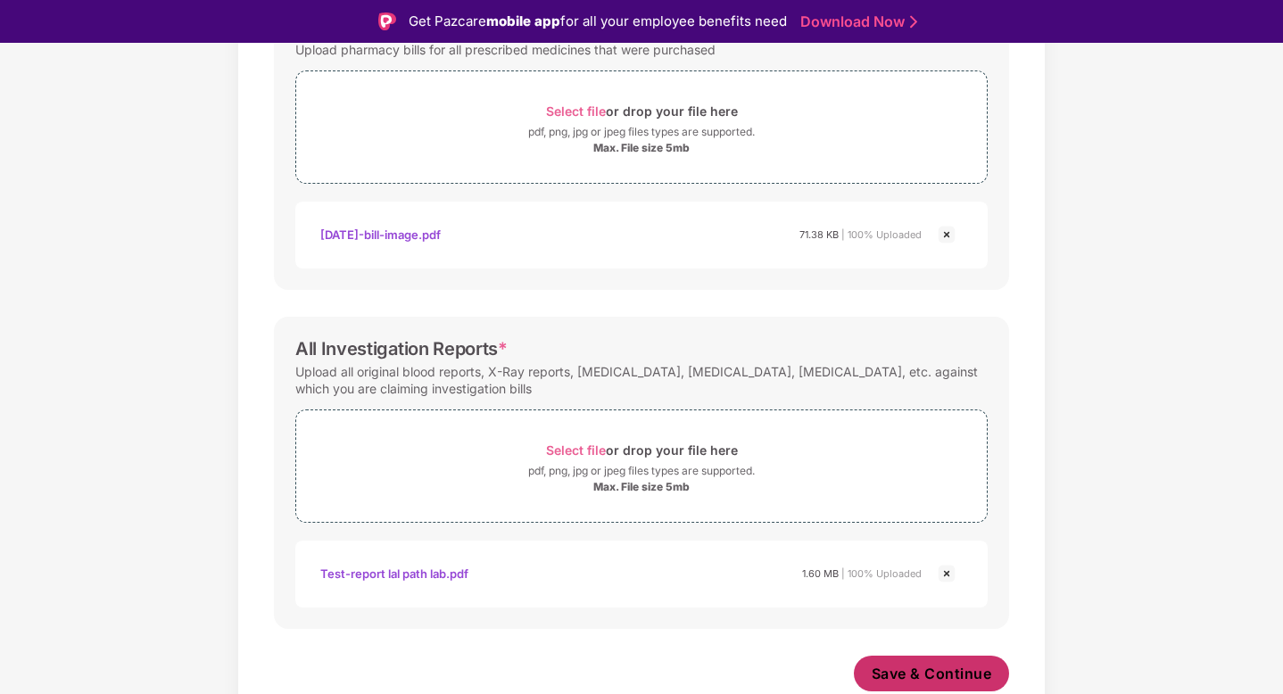
scroll to position [644, 0]
click at [934, 667] on span "Save & Continue" at bounding box center [932, 674] width 120 height 20
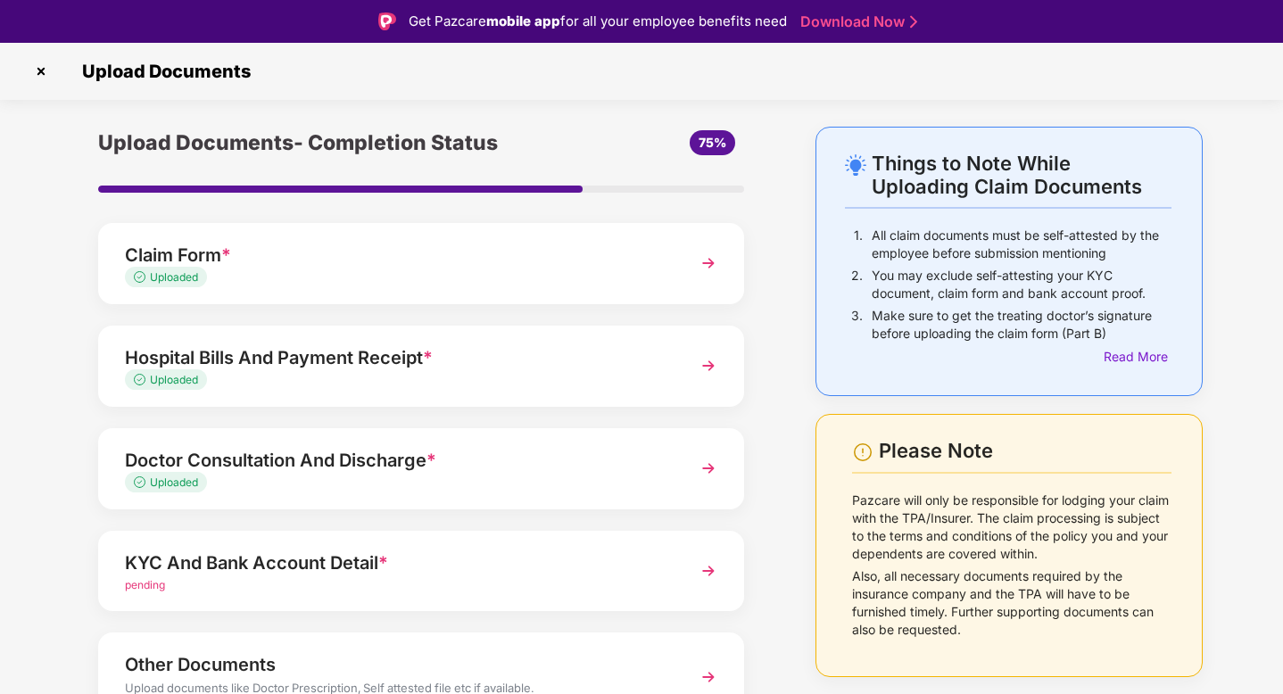
scroll to position [95, 0]
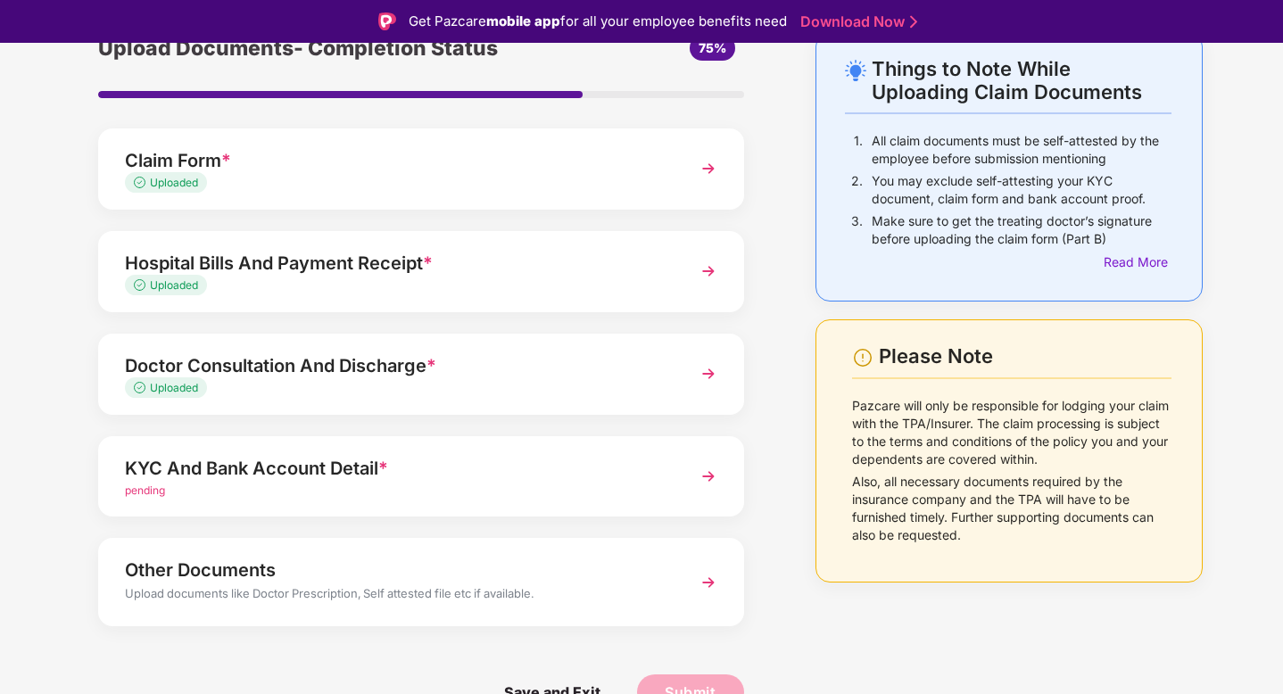
click at [514, 481] on div "KYC And Bank Account Detail *" at bounding box center [396, 468] width 542 height 29
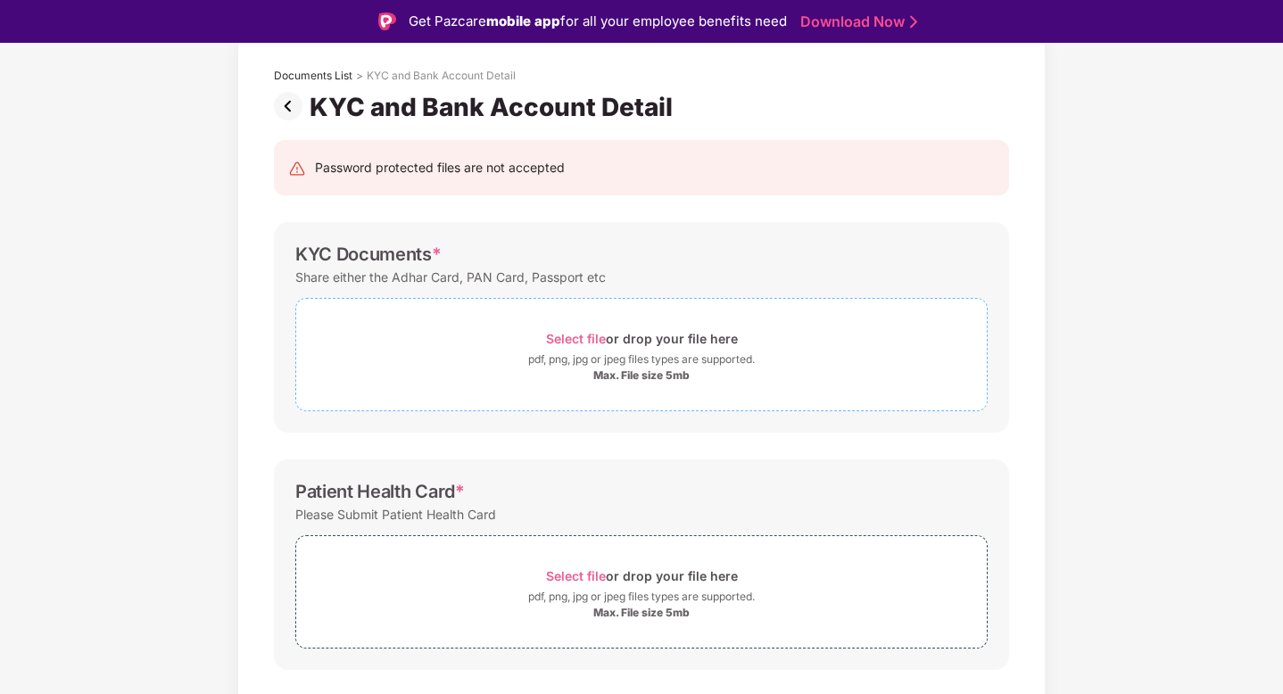
click at [574, 344] on span "Select file" at bounding box center [576, 338] width 60 height 15
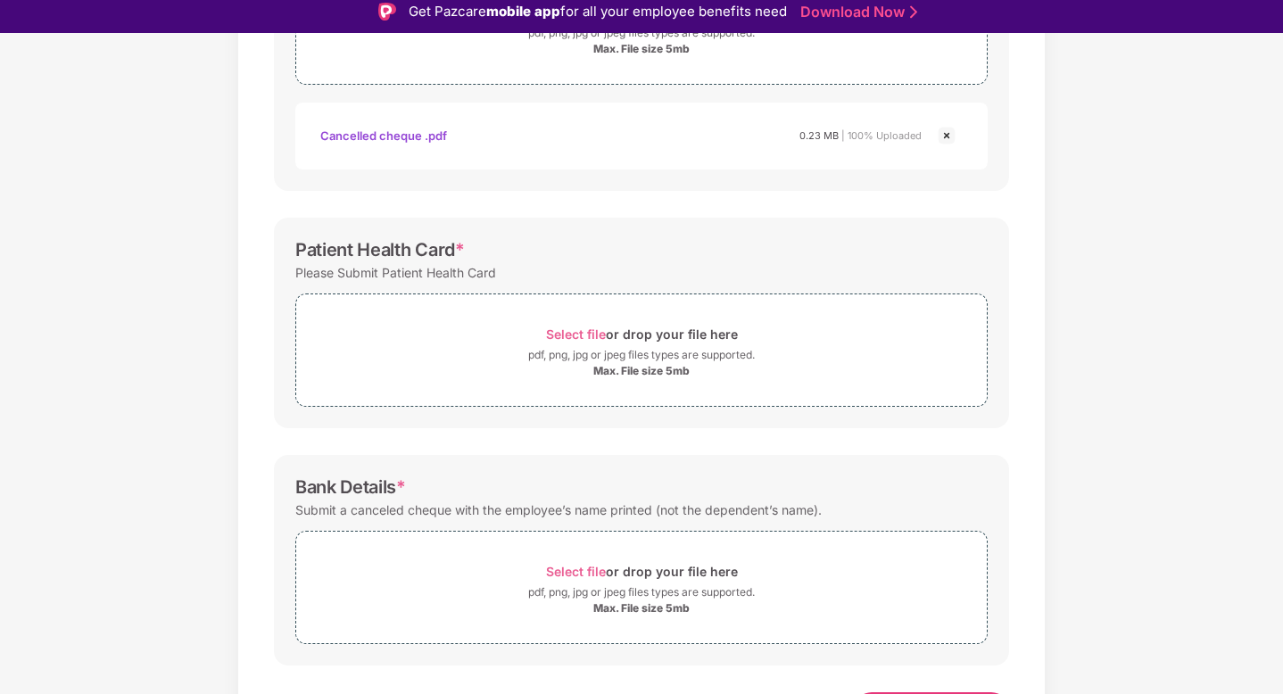
scroll to position [458, 0]
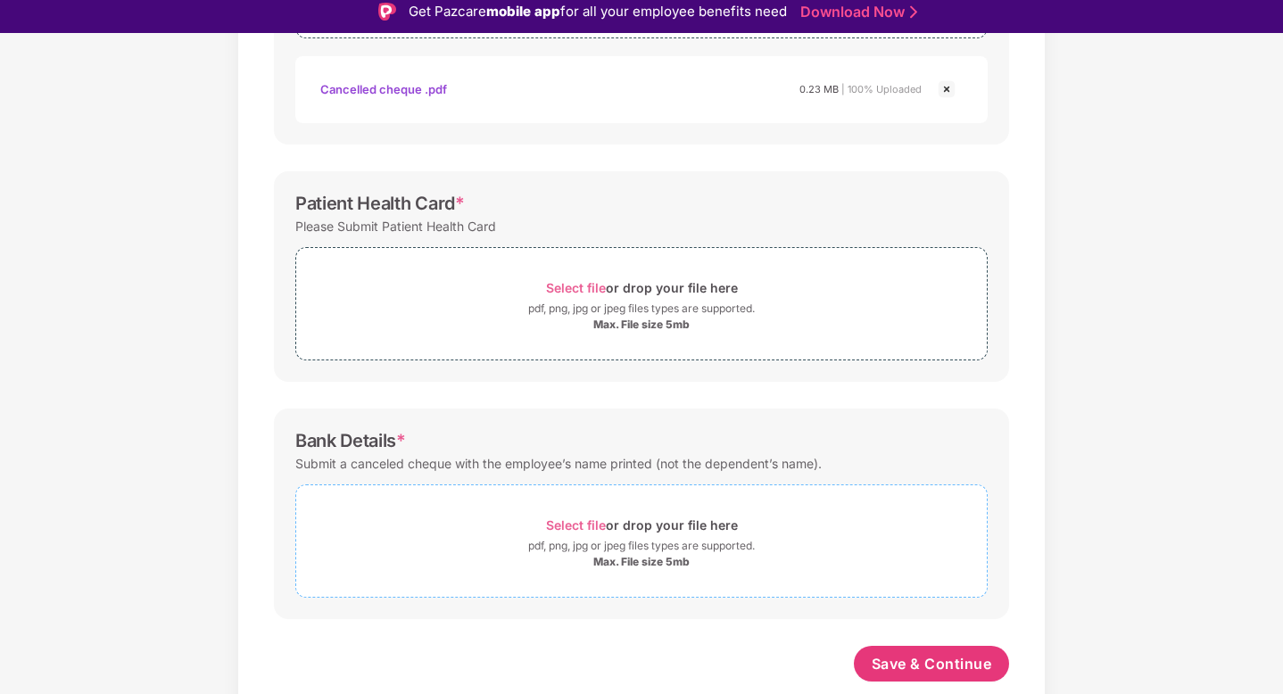
click at [599, 526] on span "Select file" at bounding box center [576, 524] width 60 height 15
click at [574, 277] on div "Select file or drop your file here" at bounding box center [642, 288] width 192 height 24
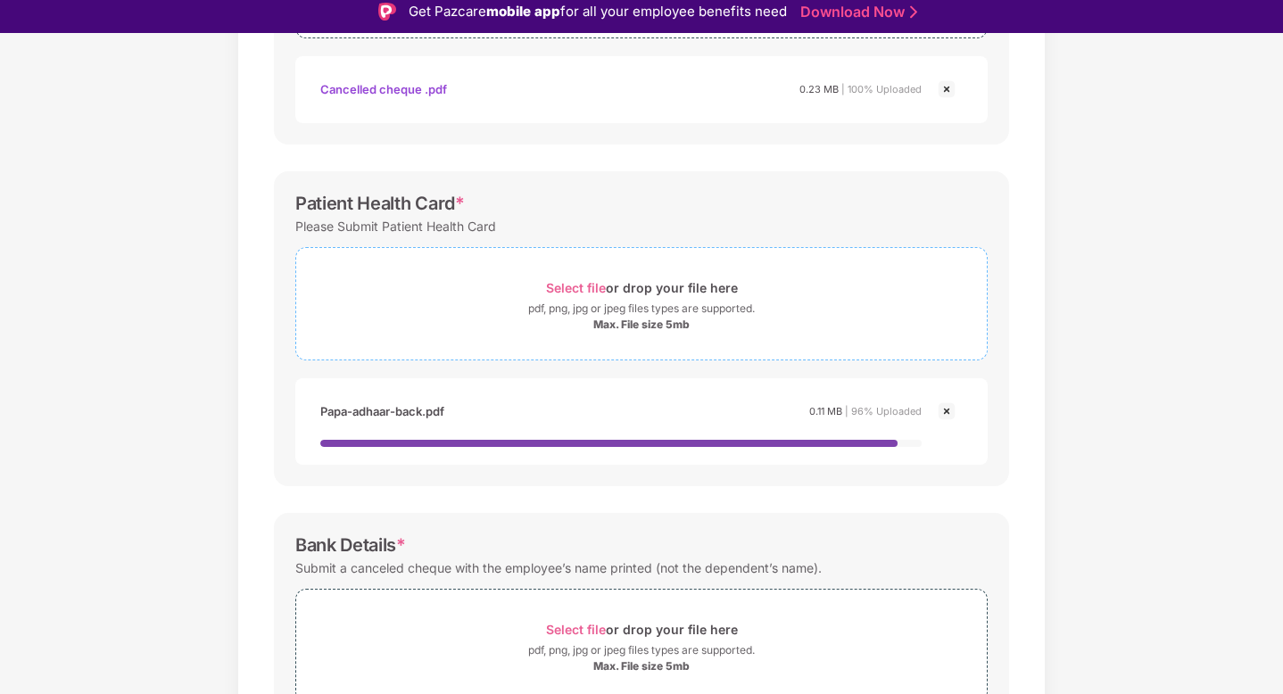
click at [570, 297] on div "Select file or drop your file here" at bounding box center [642, 288] width 192 height 24
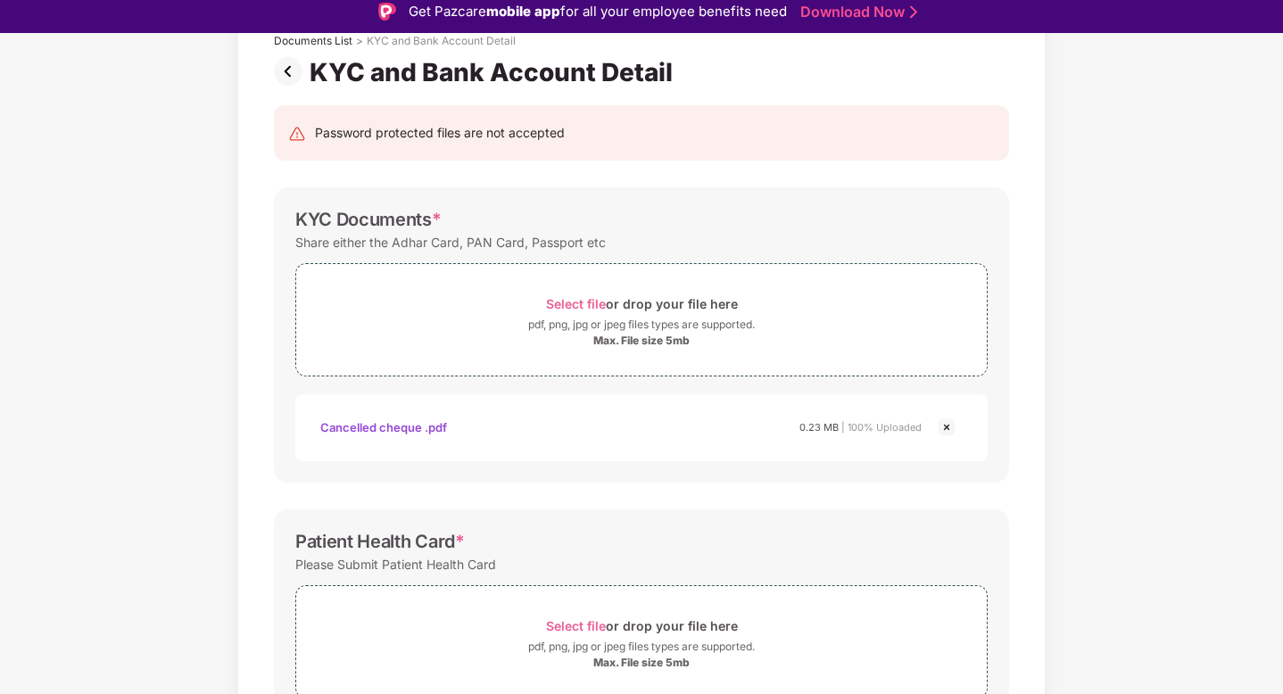
scroll to position [0, 0]
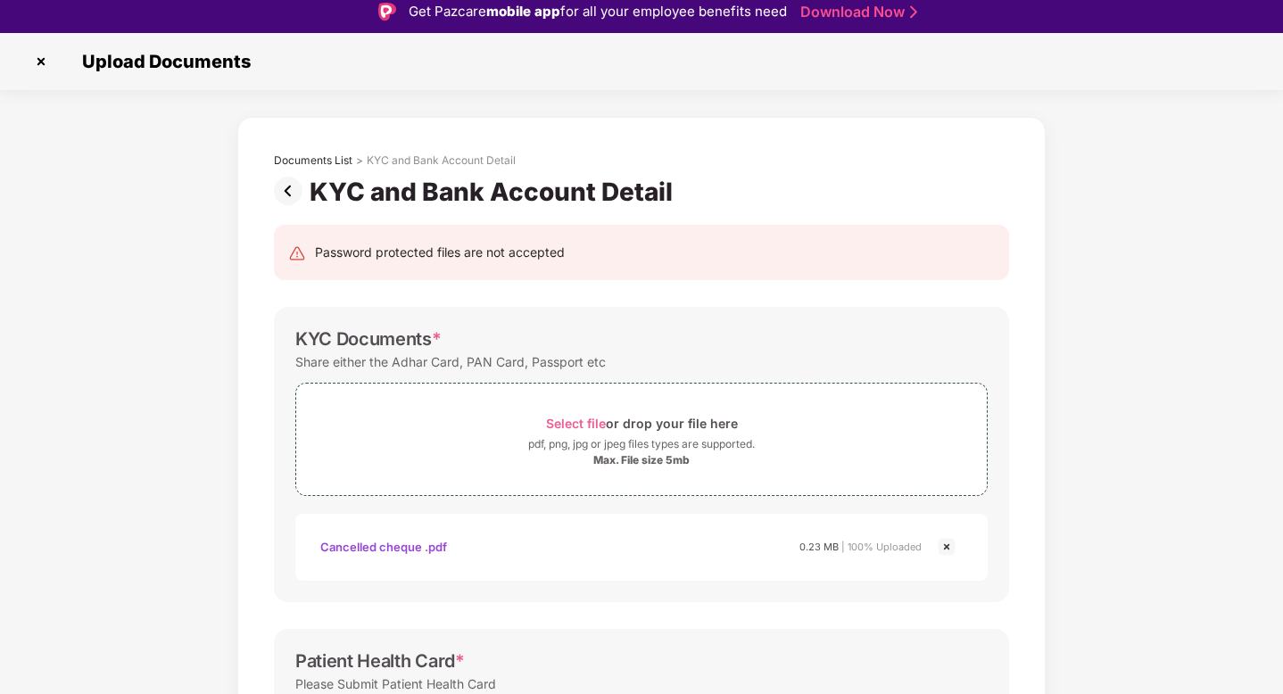
click at [945, 544] on img at bounding box center [946, 546] width 21 height 21
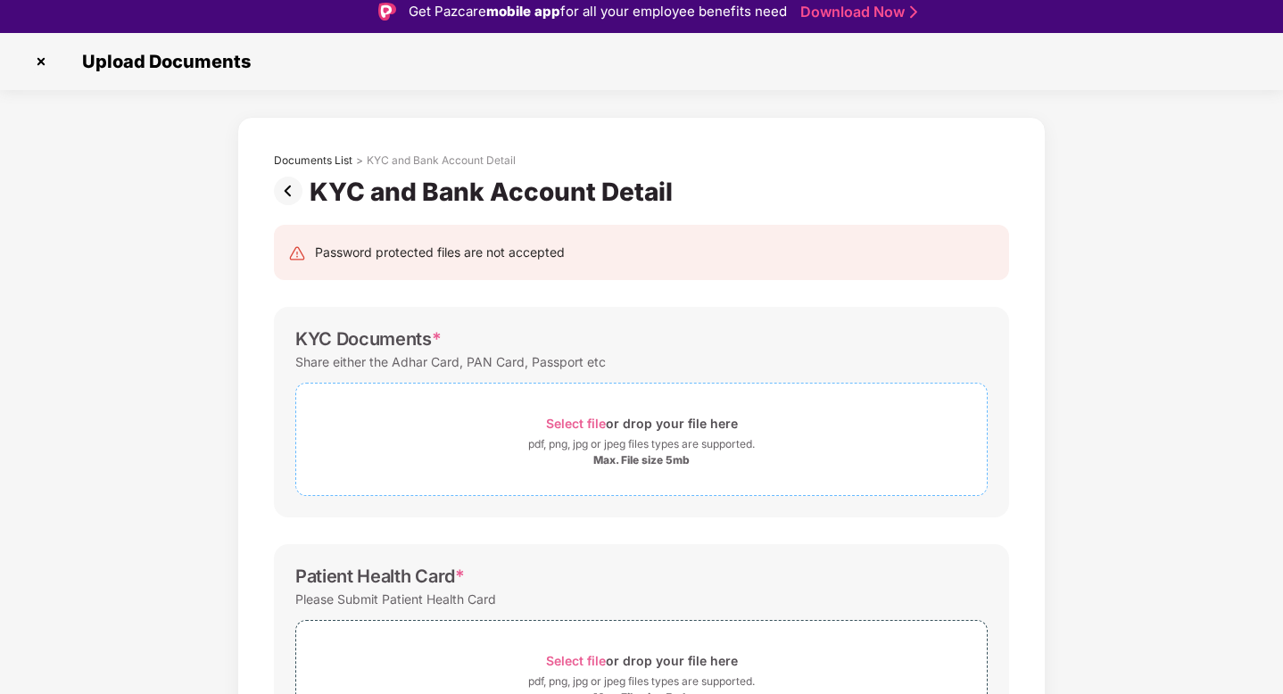
click at [598, 424] on span "Select file" at bounding box center [576, 423] width 60 height 15
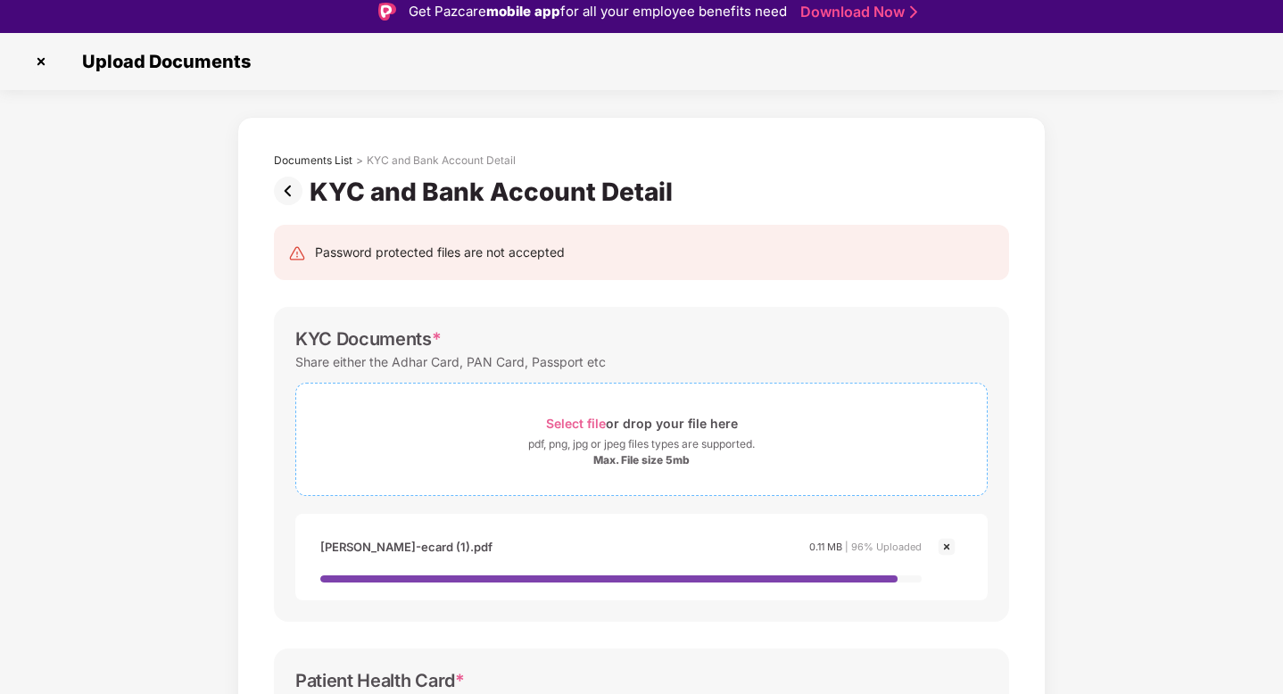
scroll to position [61, 0]
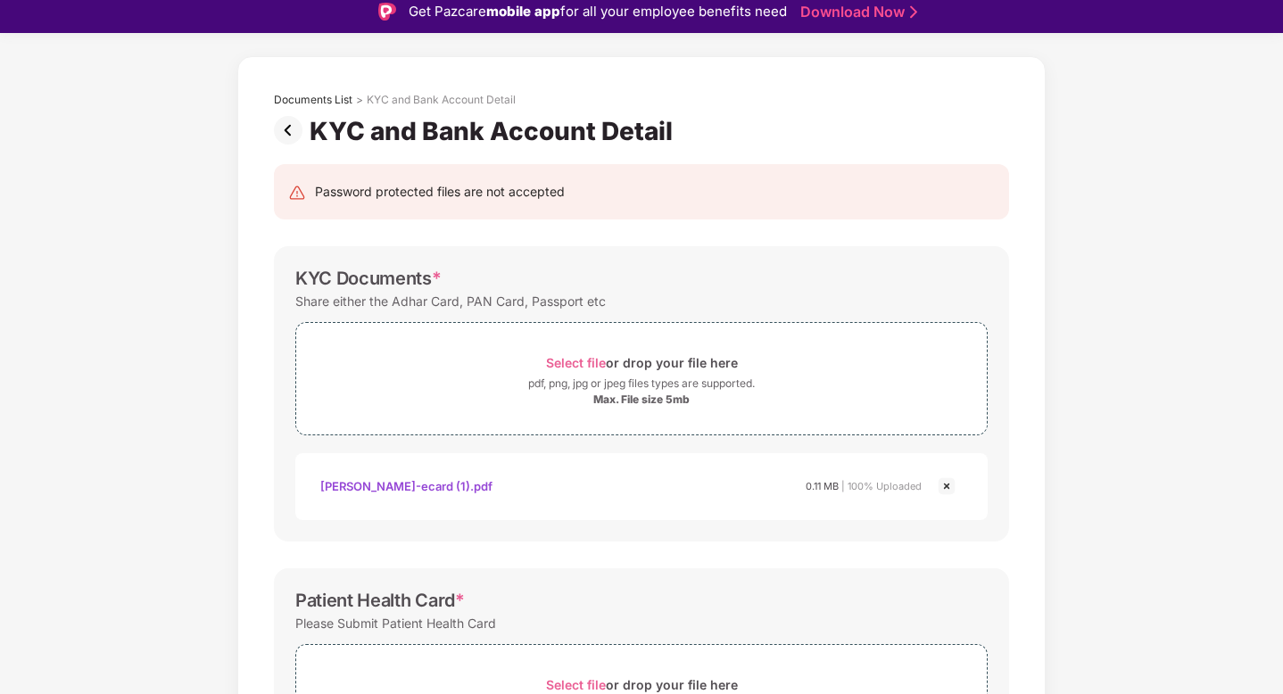
click at [944, 492] on img at bounding box center [946, 486] width 21 height 21
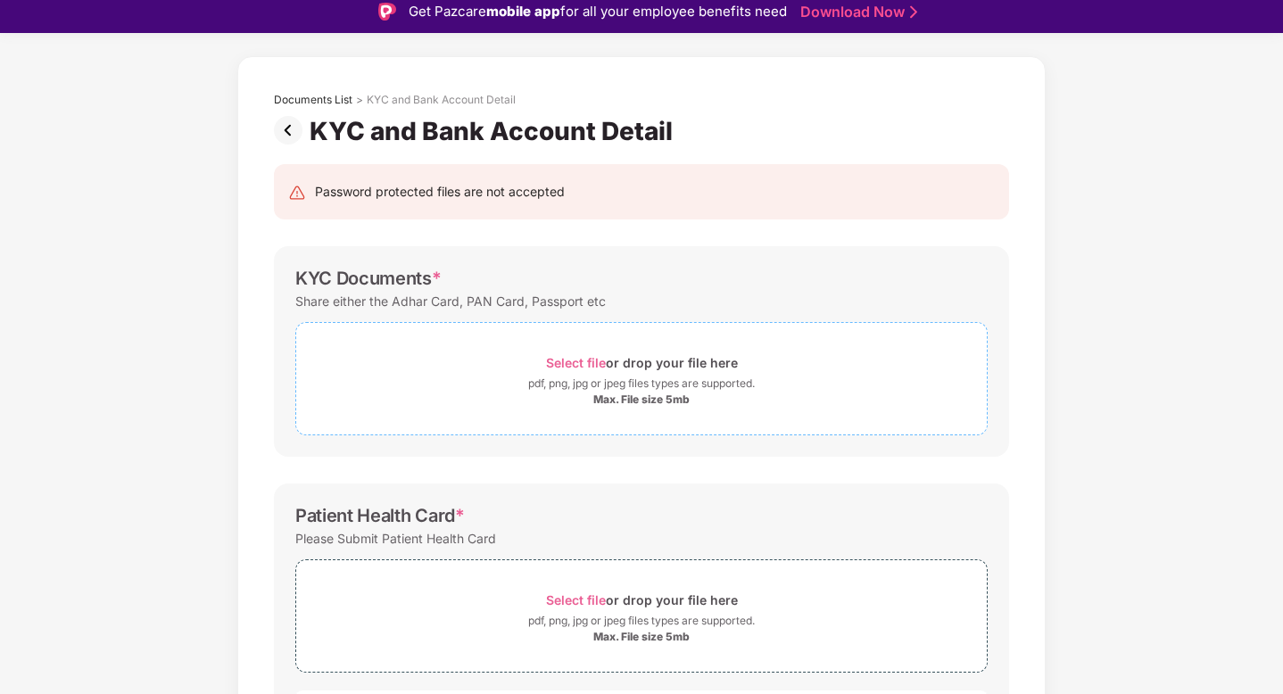
click at [559, 370] on div "Select file or drop your file here" at bounding box center [642, 363] width 192 height 24
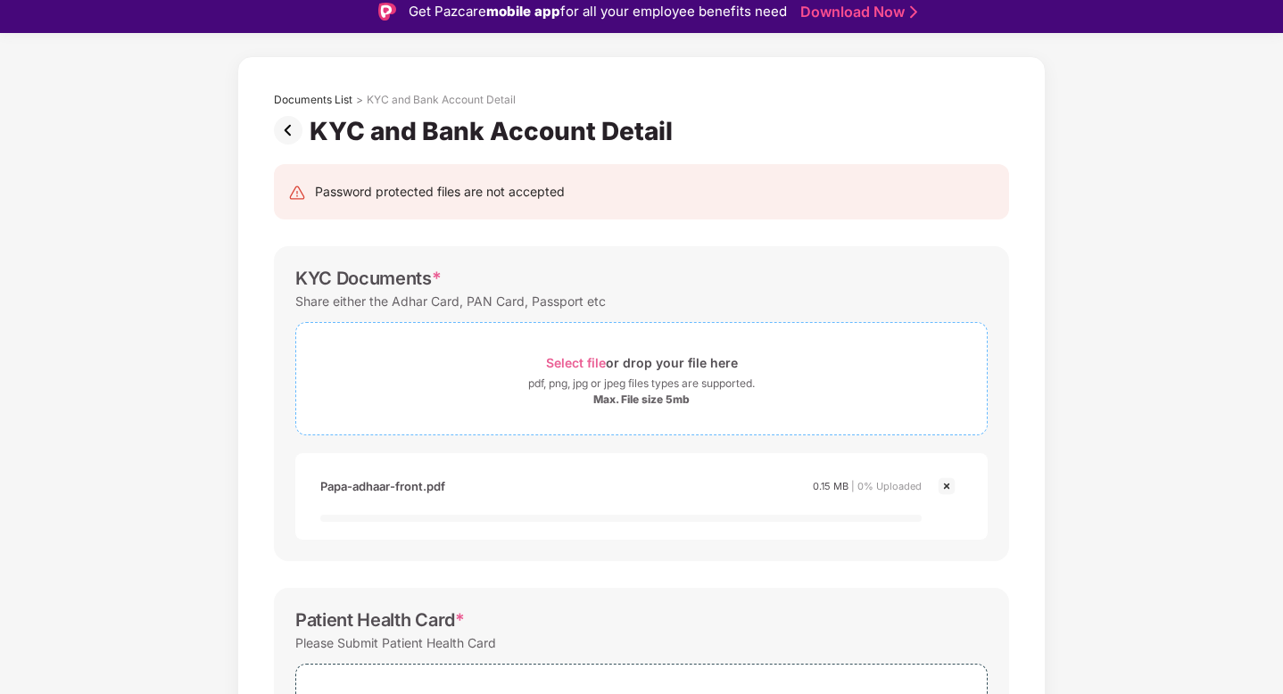
click at [575, 364] on span "Select file" at bounding box center [576, 362] width 60 height 15
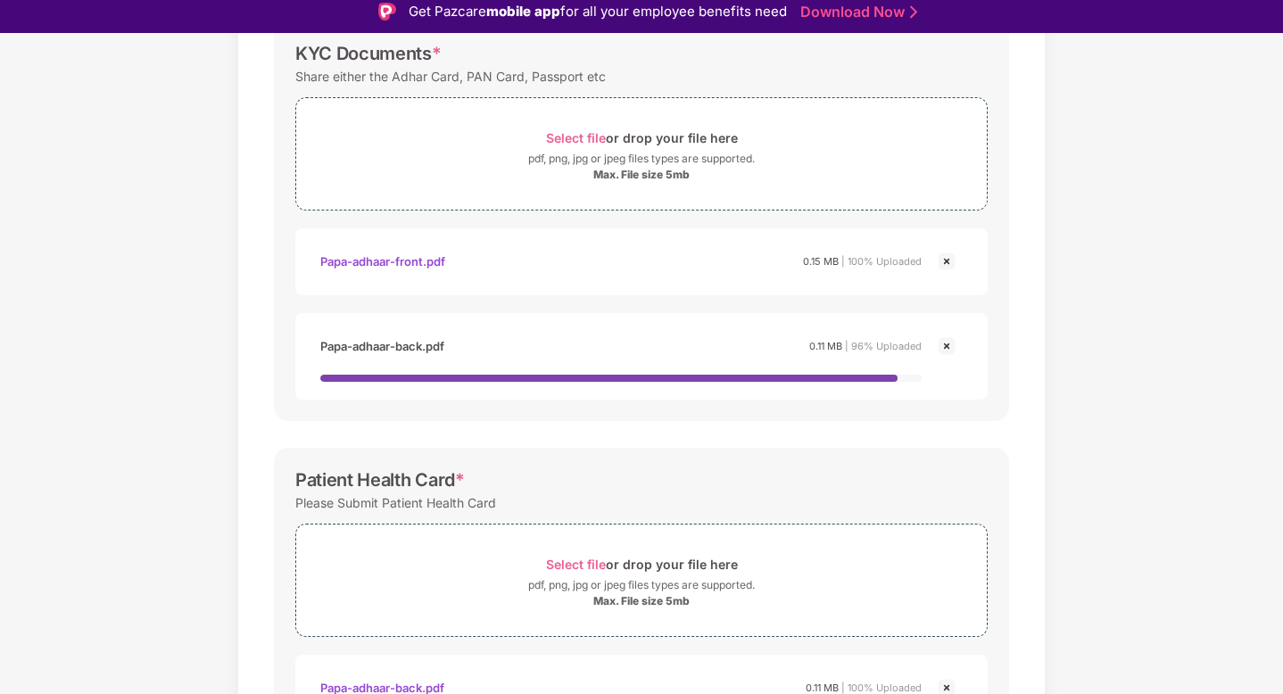
scroll to position [385, 0]
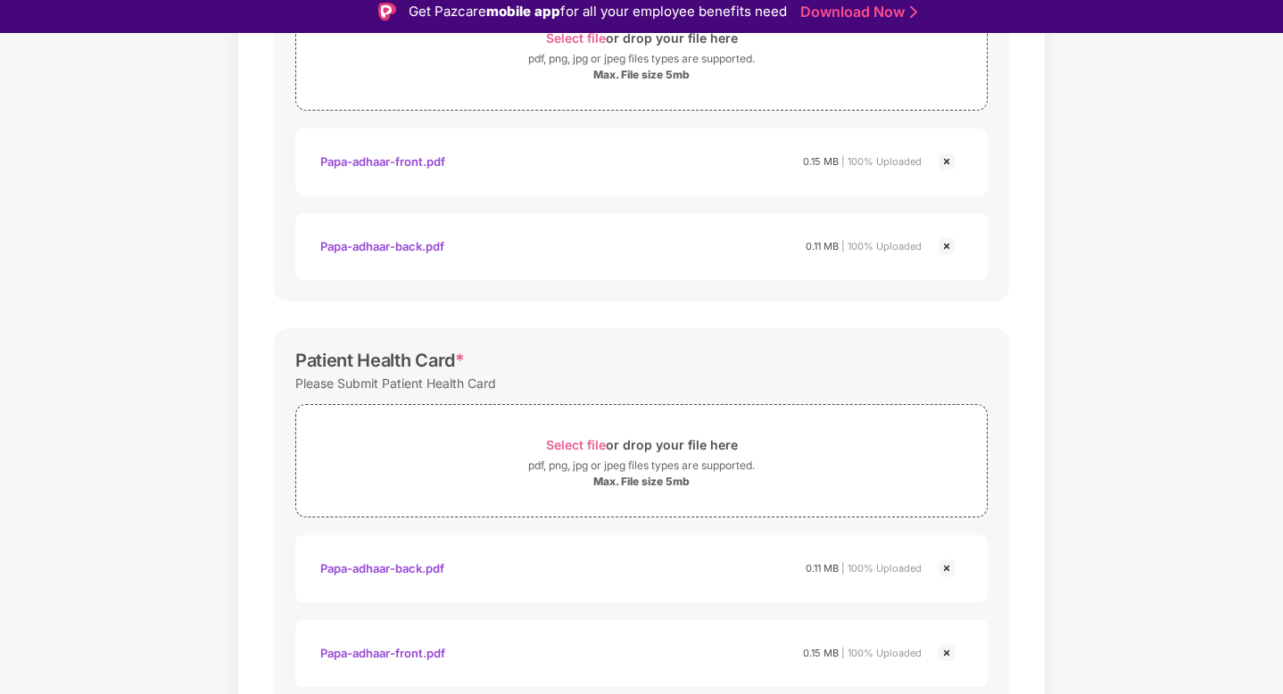
click at [944, 576] on img at bounding box center [946, 568] width 21 height 21
click at [944, 572] on img at bounding box center [946, 568] width 21 height 21
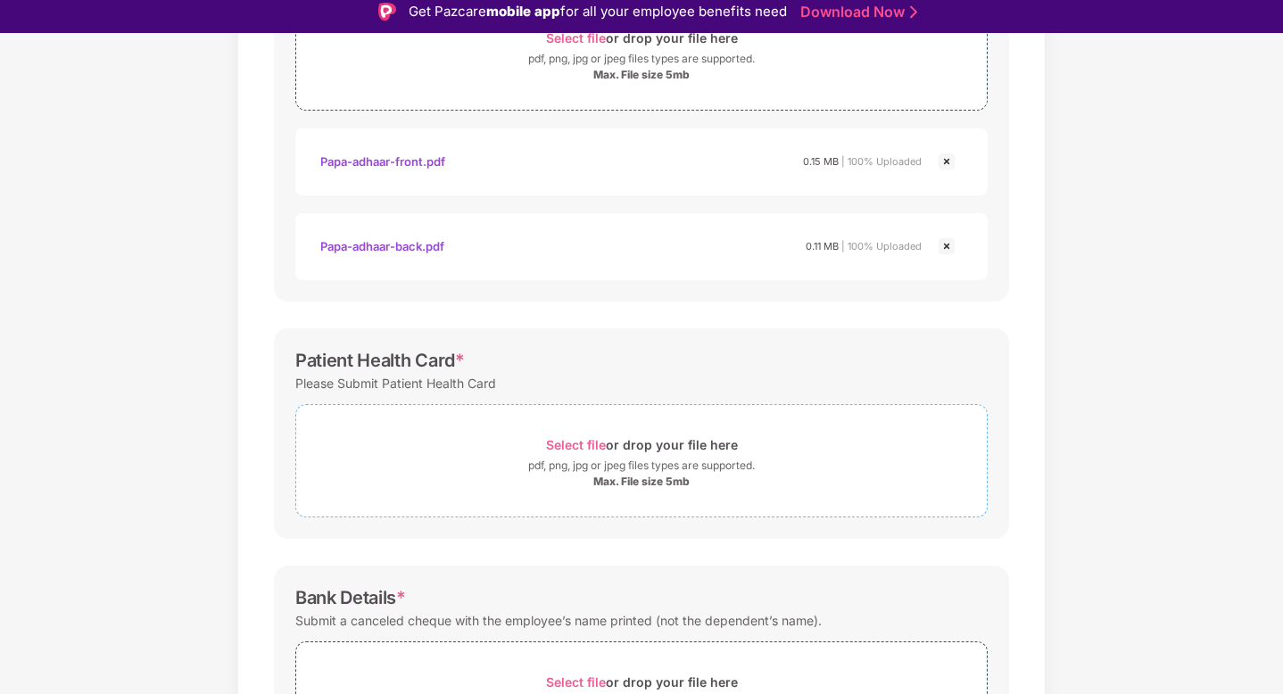
click at [650, 453] on div "Select file or drop your file here" at bounding box center [642, 445] width 192 height 24
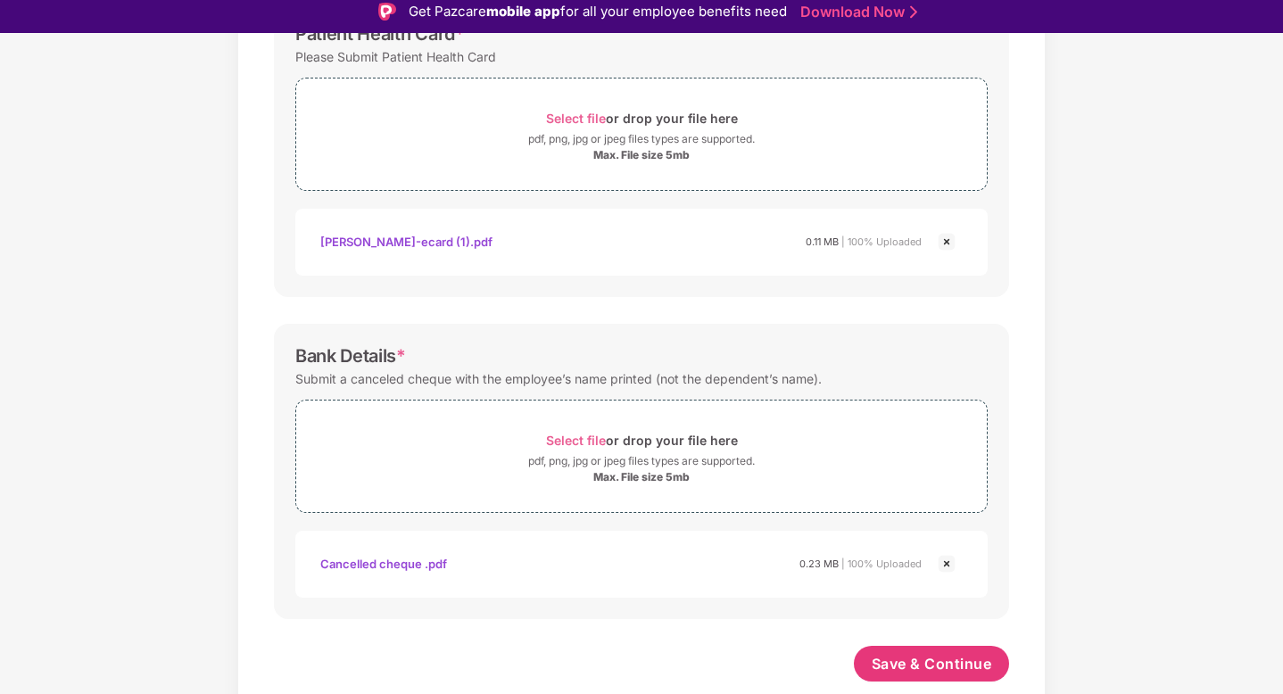
scroll to position [712, 0]
click at [897, 655] on span "Save & Continue" at bounding box center [932, 664] width 120 height 20
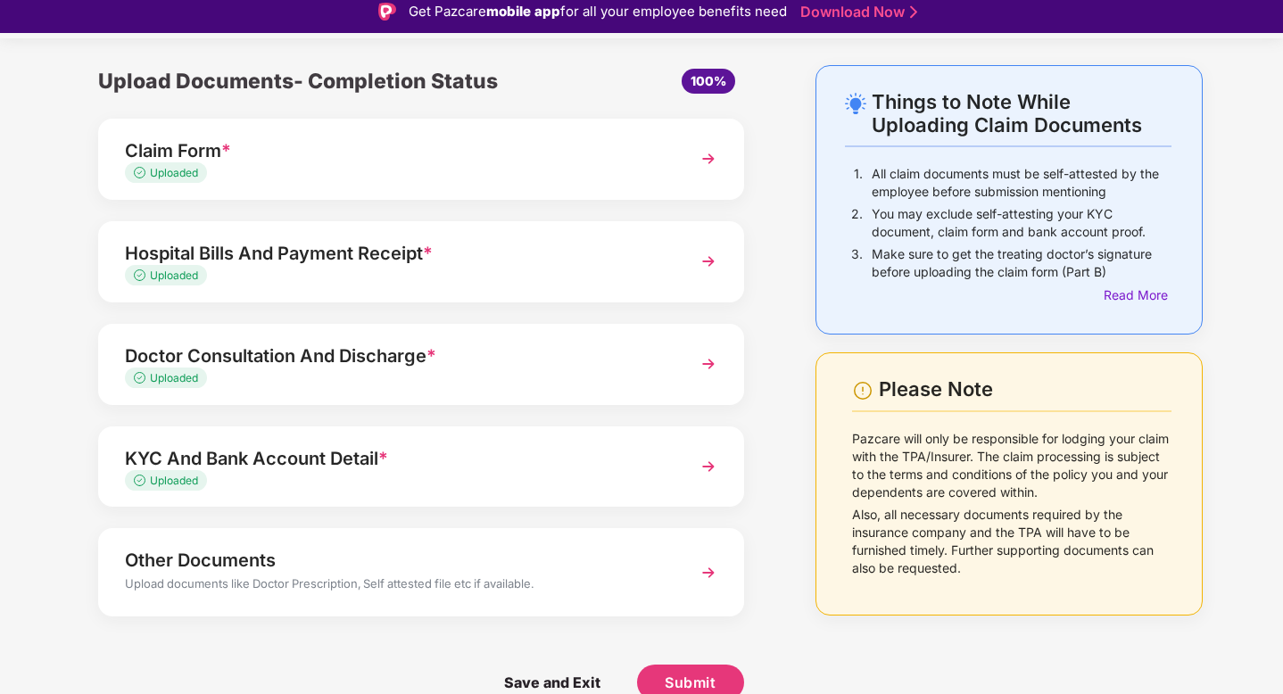
scroll to position [43, 0]
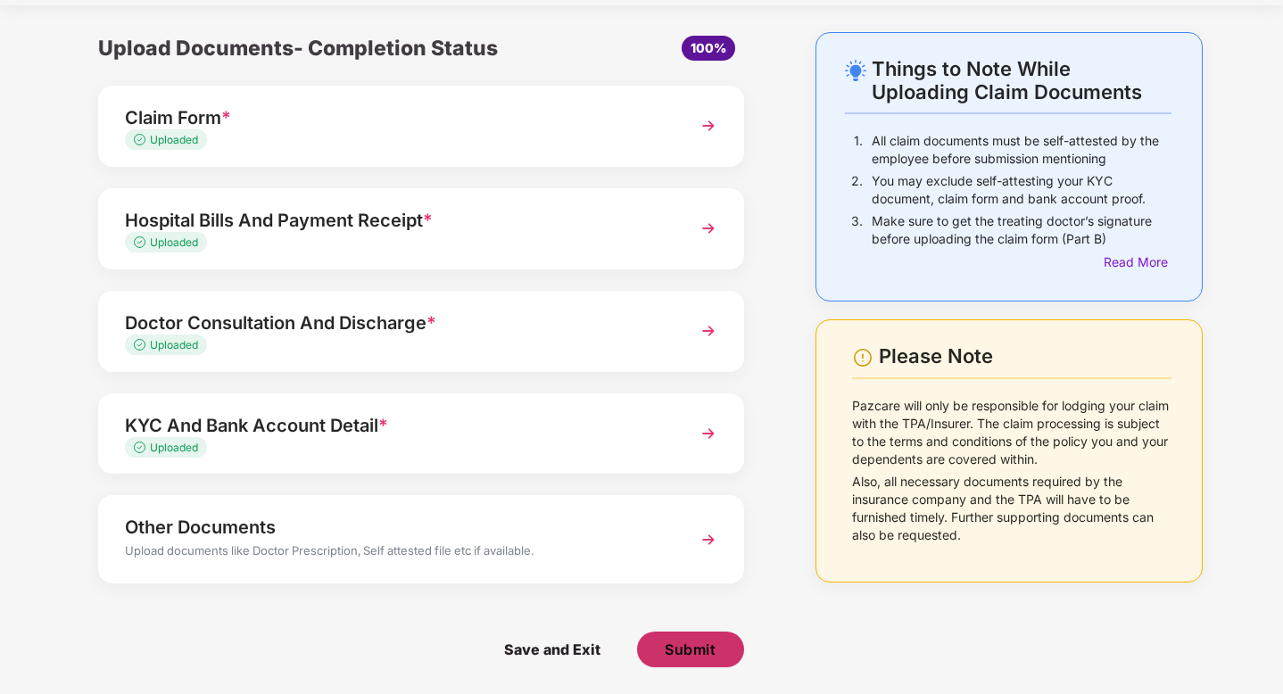
click at [688, 656] on span "Submit" at bounding box center [690, 650] width 51 height 20
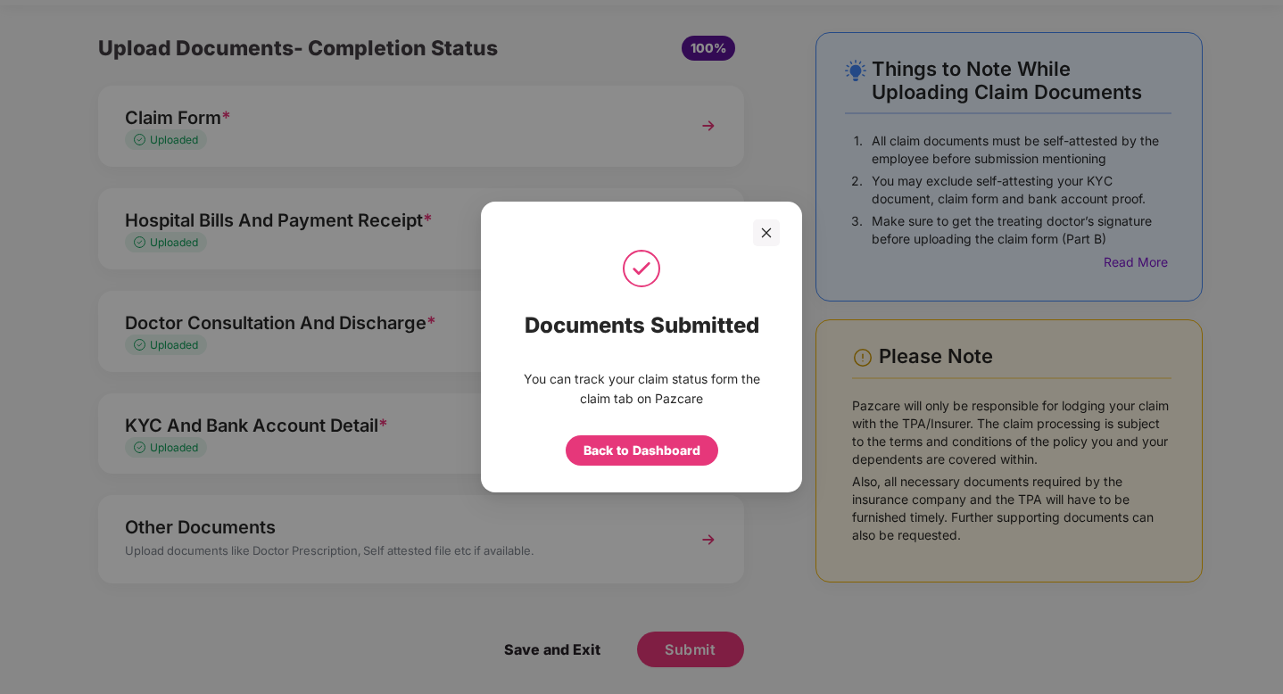
click at [667, 432] on div "Back to Dashboard" at bounding box center [642, 445] width 250 height 39
click at [661, 453] on div "Back to Dashboard" at bounding box center [642, 451] width 117 height 20
